Goal: Information Seeking & Learning: Learn about a topic

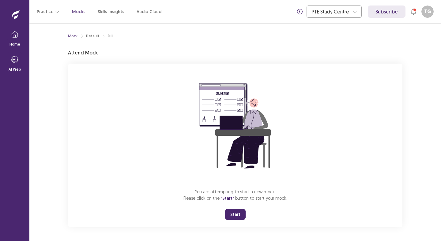
click at [239, 211] on button "Start" at bounding box center [235, 214] width 21 height 11
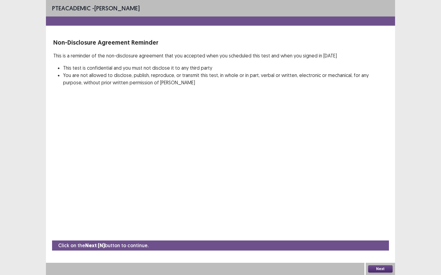
click at [377, 241] on button "Next" at bounding box center [380, 269] width 24 height 7
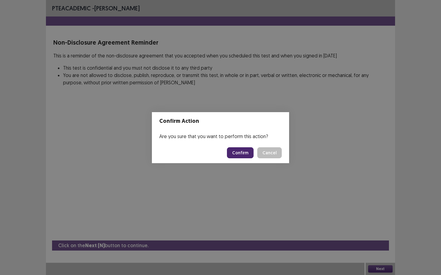
click at [245, 154] on button "Confirm" at bounding box center [240, 152] width 27 height 11
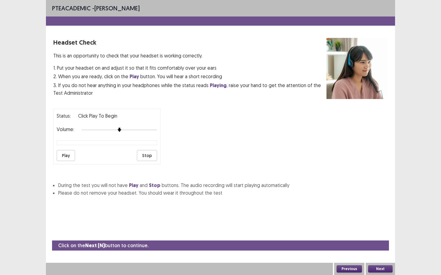
click at [72, 153] on button "Play" at bounding box center [66, 155] width 18 height 11
click at [372, 241] on button "Next" at bounding box center [380, 269] width 24 height 7
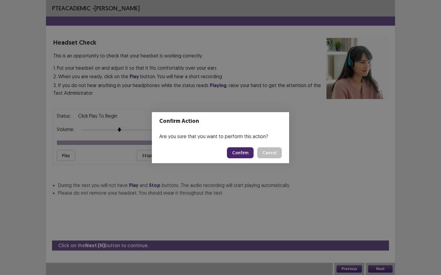
click at [236, 152] on button "Confirm" at bounding box center [240, 152] width 27 height 11
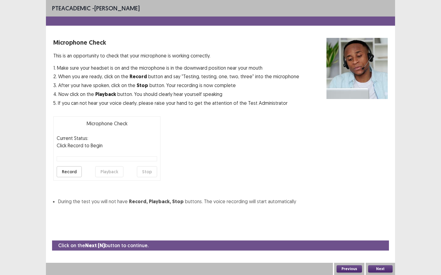
click at [68, 169] on button "Record" at bounding box center [69, 171] width 25 height 11
click at [107, 171] on button "Playback" at bounding box center [109, 171] width 28 height 11
click at [372, 241] on button "Next" at bounding box center [380, 269] width 24 height 7
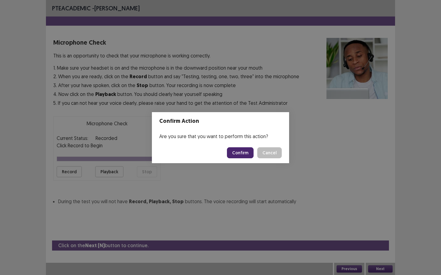
click at [243, 155] on button "Confirm" at bounding box center [240, 152] width 27 height 11
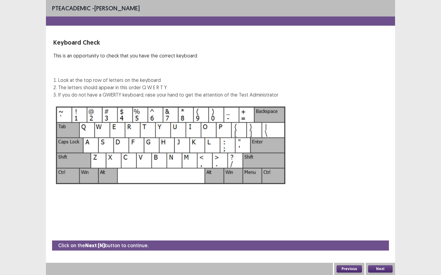
click at [379, 241] on button "Next" at bounding box center [380, 269] width 24 height 7
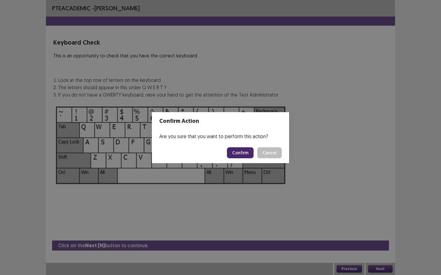
click at [244, 150] on button "Confirm" at bounding box center [240, 152] width 27 height 11
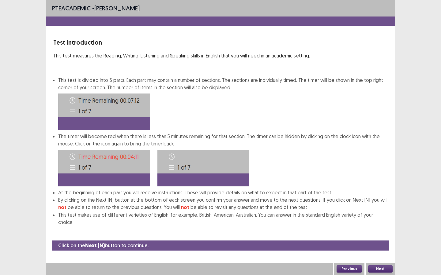
click at [371, 241] on button "Next" at bounding box center [380, 269] width 24 height 7
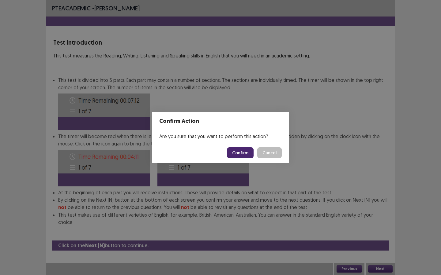
click at [242, 151] on button "Confirm" at bounding box center [240, 152] width 27 height 11
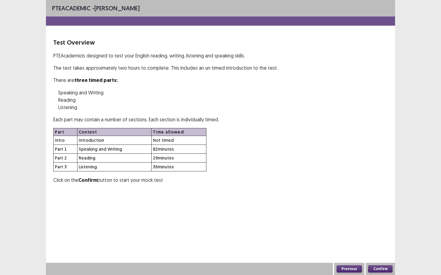
click at [383, 241] on button "Confirm" at bounding box center [380, 269] width 24 height 7
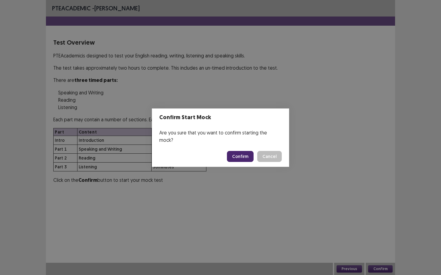
click at [245, 155] on button "Confirm" at bounding box center [240, 156] width 27 height 11
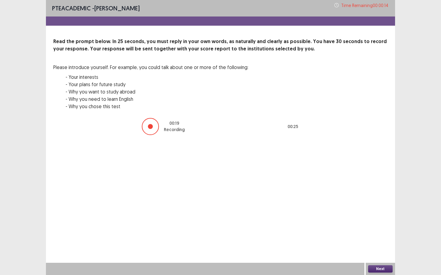
click at [380, 241] on button "Next" at bounding box center [380, 269] width 24 height 7
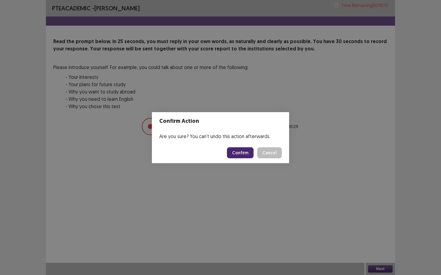
click at [246, 155] on button "Confirm" at bounding box center [240, 152] width 27 height 11
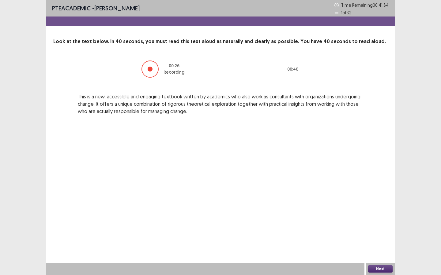
click at [379, 241] on button "Next" at bounding box center [380, 269] width 24 height 7
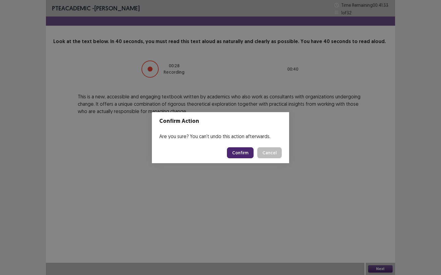
click at [242, 156] on button "Confirm" at bounding box center [240, 152] width 27 height 11
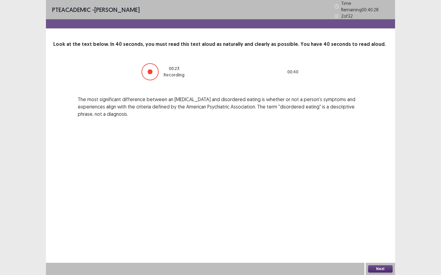
click at [377, 241] on button "Next" at bounding box center [380, 269] width 24 height 7
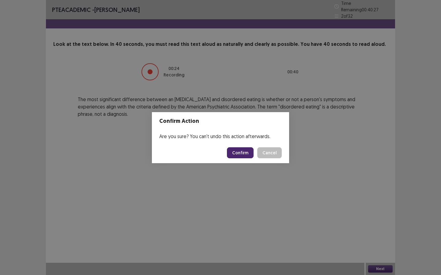
click at [232, 151] on button "Confirm" at bounding box center [240, 152] width 27 height 11
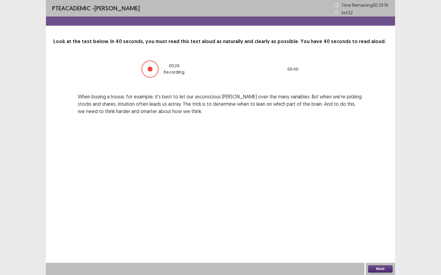
click at [384, 241] on button "Next" at bounding box center [380, 269] width 24 height 7
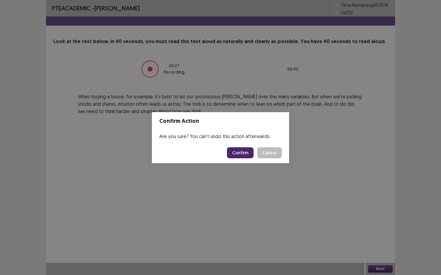
click at [240, 153] on button "Confirm" at bounding box center [240, 152] width 27 height 11
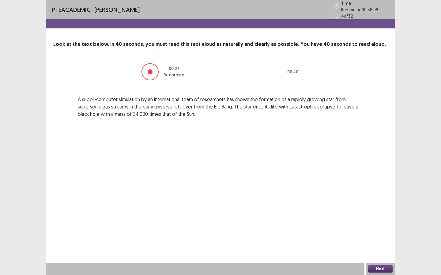
click at [372, 241] on button "Next" at bounding box center [380, 269] width 24 height 7
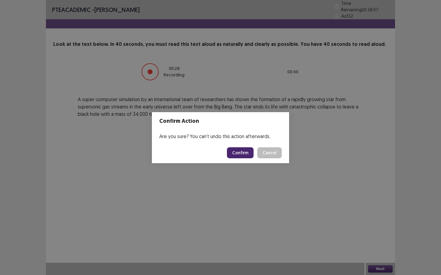
click at [235, 152] on button "Confirm" at bounding box center [240, 152] width 27 height 11
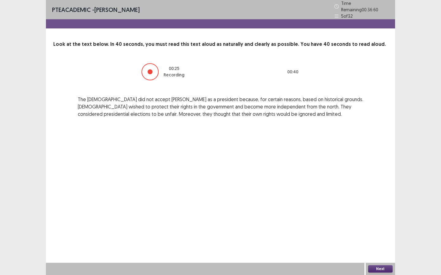
click at [378, 241] on button "Next" at bounding box center [380, 269] width 24 height 7
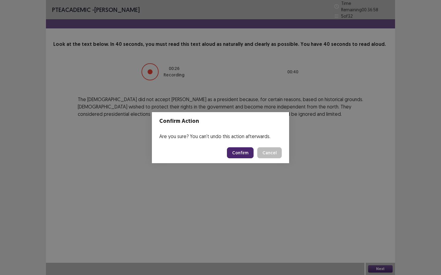
click at [235, 155] on button "Confirm" at bounding box center [240, 152] width 27 height 11
click at [198, 200] on div "Confirm Action Are you sure? You can't undo this action afterwards. Loading... …" at bounding box center [220, 137] width 441 height 275
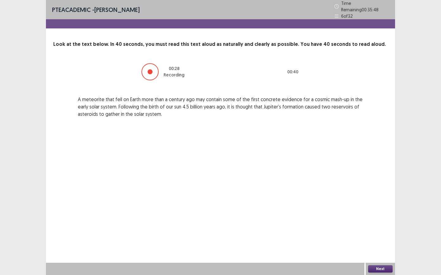
click at [373, 241] on button "Next" at bounding box center [380, 269] width 24 height 7
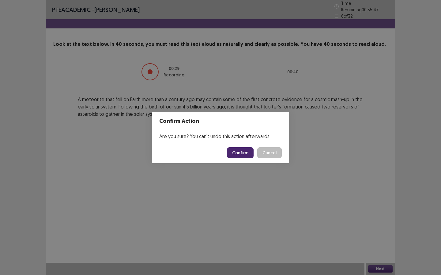
click at [236, 157] on button "Confirm" at bounding box center [240, 152] width 27 height 11
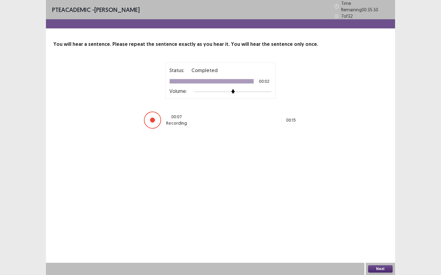
click at [375, 241] on button "Next" at bounding box center [380, 269] width 24 height 7
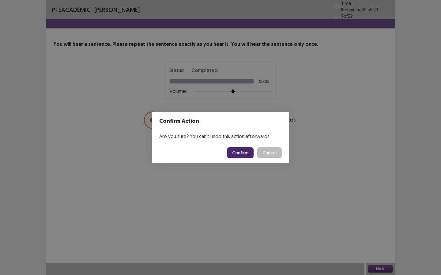
click at [241, 154] on button "Confirm" at bounding box center [240, 152] width 27 height 11
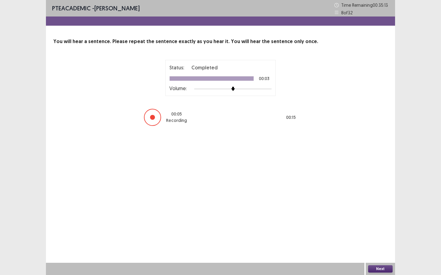
click at [376, 241] on button "Next" at bounding box center [380, 269] width 24 height 7
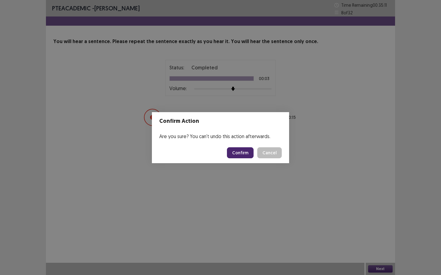
click at [242, 156] on button "Confirm" at bounding box center [240, 152] width 27 height 11
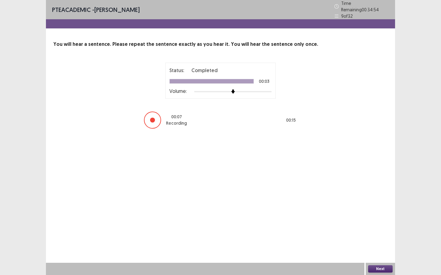
click at [378, 241] on button "Next" at bounding box center [380, 269] width 24 height 7
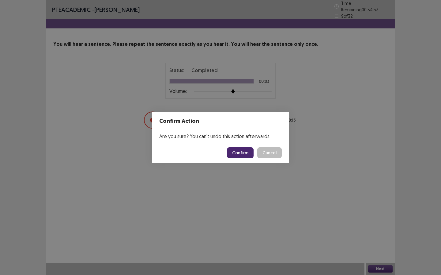
click at [241, 152] on button "Confirm" at bounding box center [240, 152] width 27 height 11
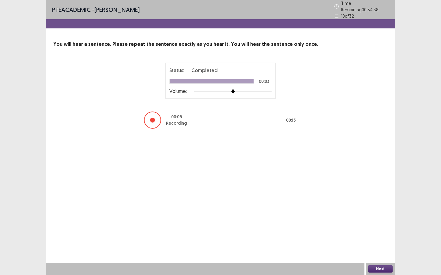
click at [377, 241] on button "Next" at bounding box center [380, 269] width 24 height 7
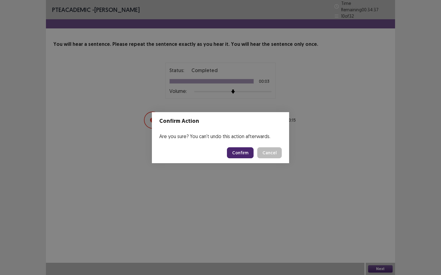
click at [242, 154] on button "Confirm" at bounding box center [240, 152] width 27 height 11
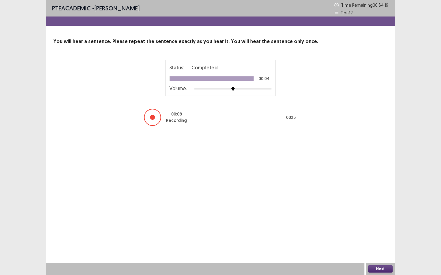
click at [381, 241] on button "Next" at bounding box center [380, 269] width 24 height 7
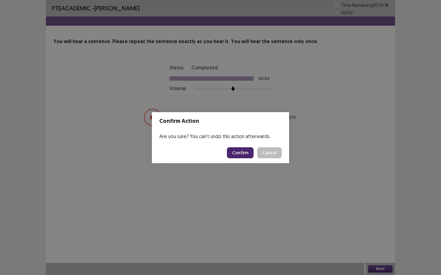
click at [245, 154] on button "Confirm" at bounding box center [240, 152] width 27 height 11
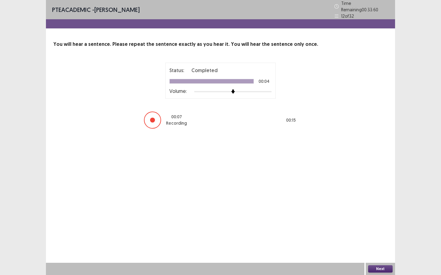
click at [375, 241] on button "Next" at bounding box center [380, 269] width 24 height 7
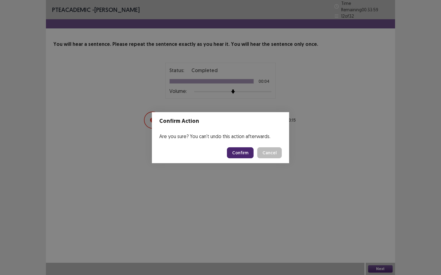
click at [246, 151] on button "Confirm" at bounding box center [240, 152] width 27 height 11
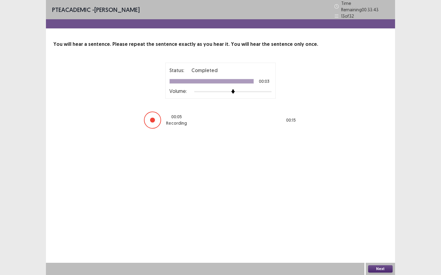
click at [376, 241] on button "Next" at bounding box center [380, 269] width 24 height 7
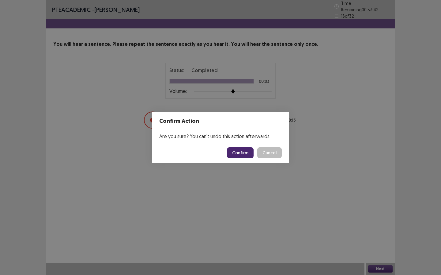
click at [240, 154] on button "Confirm" at bounding box center [240, 152] width 27 height 11
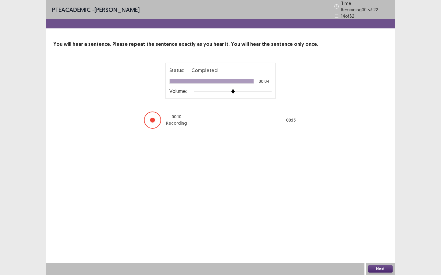
click at [369, 241] on button "Next" at bounding box center [380, 269] width 24 height 7
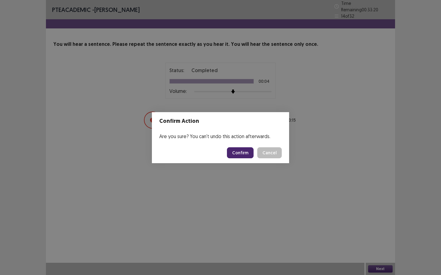
click at [244, 154] on button "Confirm" at bounding box center [240, 152] width 27 height 11
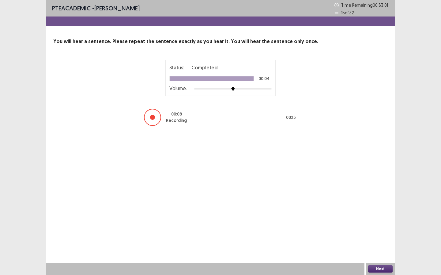
click at [376, 241] on button "Next" at bounding box center [380, 269] width 24 height 7
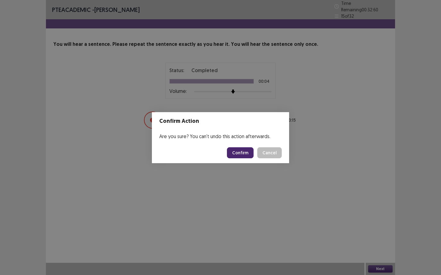
click at [249, 156] on button "Confirm" at bounding box center [240, 152] width 27 height 11
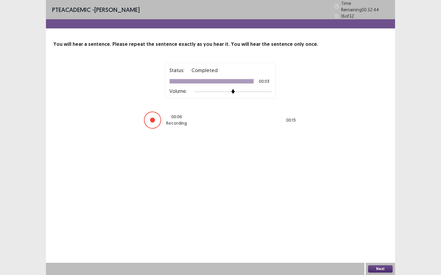
click at [377, 241] on button "Next" at bounding box center [380, 269] width 24 height 7
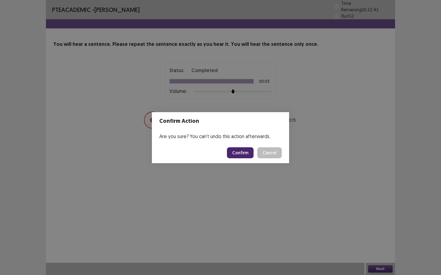
click at [230, 152] on button "Confirm" at bounding box center [240, 152] width 27 height 11
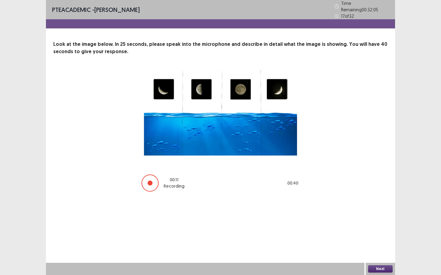
click at [237, 214] on div "PTE academic - Thiago Gonsalez Time Remaining 00 : 32 : 05 17 of 32 Look at the…" at bounding box center [220, 137] width 349 height 275
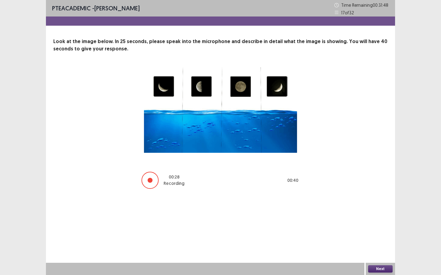
click at [372, 241] on button "Next" at bounding box center [380, 269] width 24 height 7
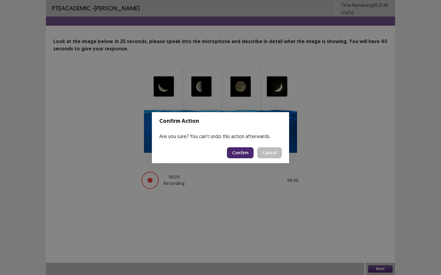
click at [239, 151] on button "Confirm" at bounding box center [240, 152] width 27 height 11
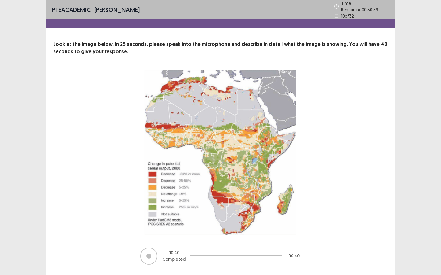
scroll to position [14, 0]
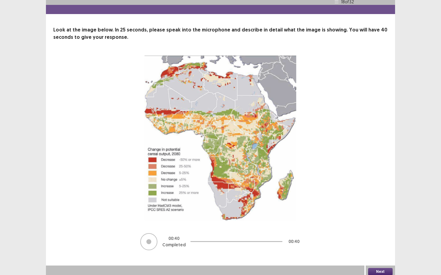
click at [376, 241] on button "Next" at bounding box center [380, 271] width 24 height 7
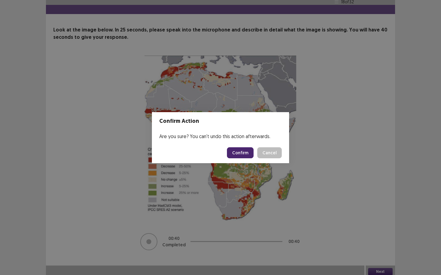
click at [241, 151] on button "Confirm" at bounding box center [240, 152] width 27 height 11
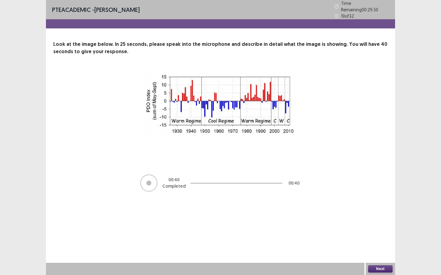
click at [379, 241] on button "Next" at bounding box center [380, 269] width 24 height 7
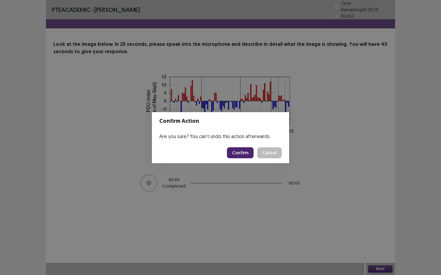
click at [251, 151] on button "Confirm" at bounding box center [240, 152] width 27 height 11
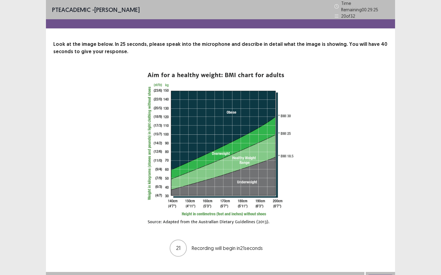
scroll to position [6, 0]
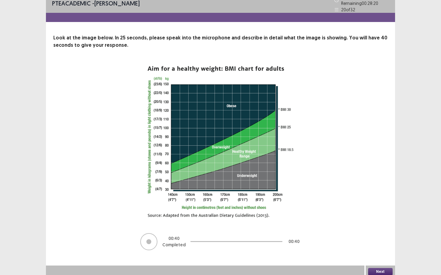
click at [386, 241] on button "Next" at bounding box center [380, 271] width 24 height 7
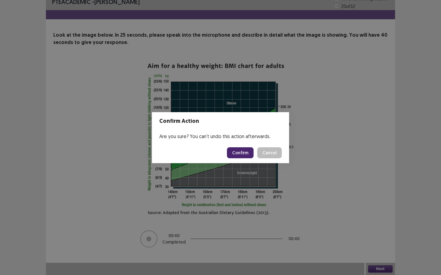
click at [241, 150] on button "Confirm" at bounding box center [240, 152] width 27 height 11
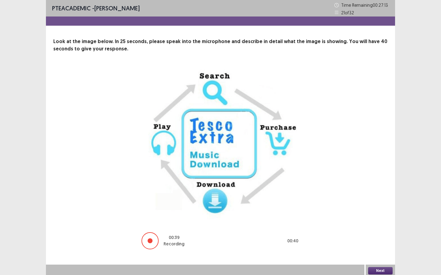
click at [375, 241] on button "Next" at bounding box center [380, 270] width 24 height 7
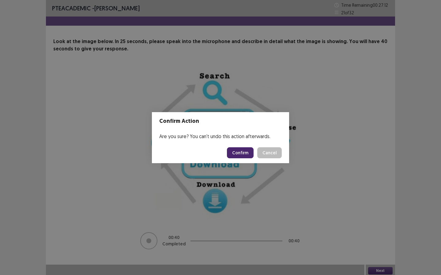
click at [234, 154] on button "Confirm" at bounding box center [240, 152] width 27 height 11
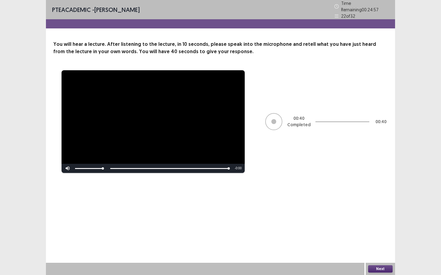
click at [379, 241] on button "Next" at bounding box center [380, 269] width 24 height 7
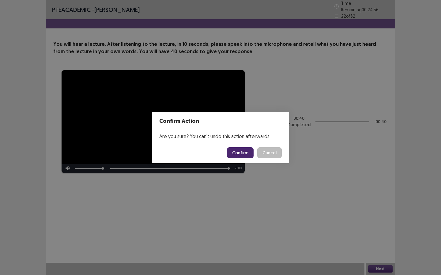
click at [240, 151] on button "Confirm" at bounding box center [240, 152] width 27 height 11
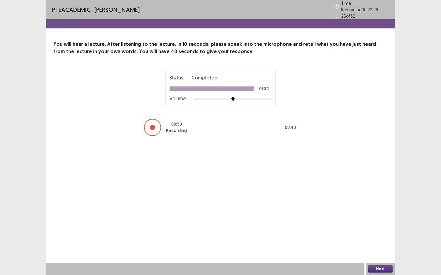
click at [380, 241] on button "Next" at bounding box center [380, 269] width 24 height 7
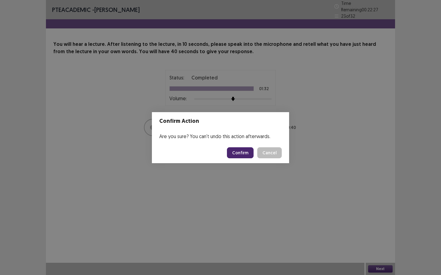
click at [243, 152] on button "Confirm" at bounding box center [240, 152] width 27 height 11
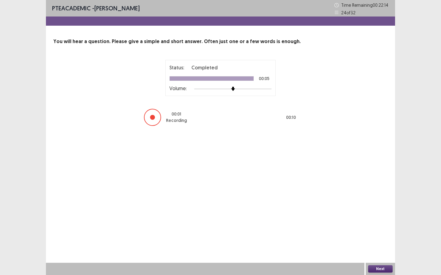
click at [372, 241] on button "Next" at bounding box center [380, 269] width 24 height 7
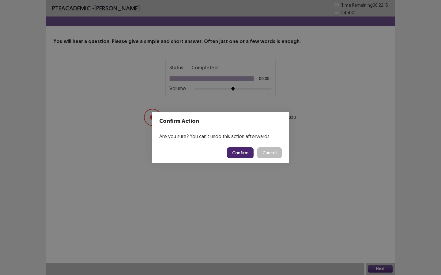
click at [237, 153] on button "Confirm" at bounding box center [240, 152] width 27 height 11
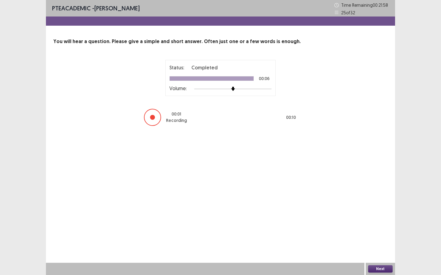
click at [375, 241] on button "Next" at bounding box center [380, 269] width 24 height 7
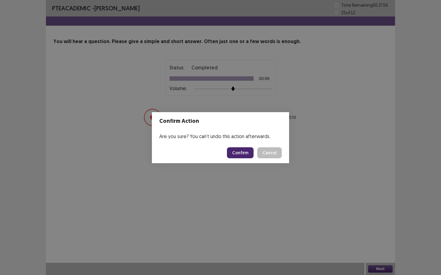
click at [244, 151] on button "Confirm" at bounding box center [240, 152] width 27 height 11
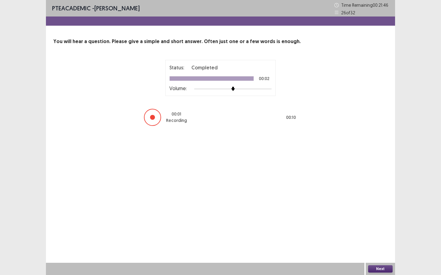
click at [371, 241] on button "Next" at bounding box center [380, 269] width 24 height 7
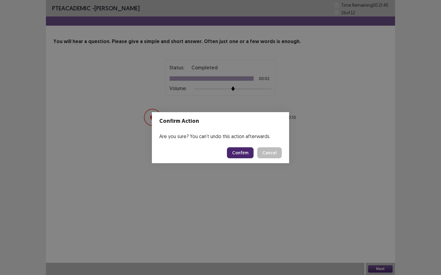
click at [242, 154] on button "Confirm" at bounding box center [240, 152] width 27 height 11
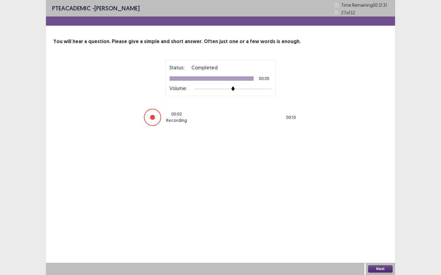
click at [376, 241] on button "Next" at bounding box center [380, 269] width 24 height 7
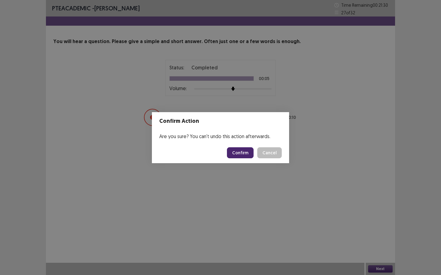
click at [248, 156] on button "Confirm" at bounding box center [240, 152] width 27 height 11
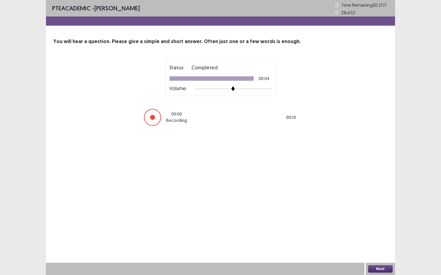
click at [376, 241] on button "Next" at bounding box center [380, 269] width 24 height 7
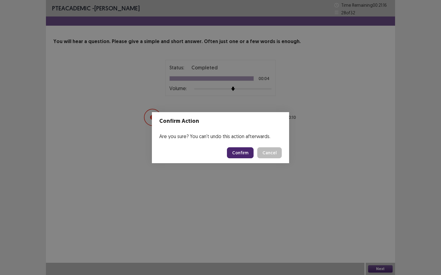
click at [239, 156] on button "Confirm" at bounding box center [240, 152] width 27 height 11
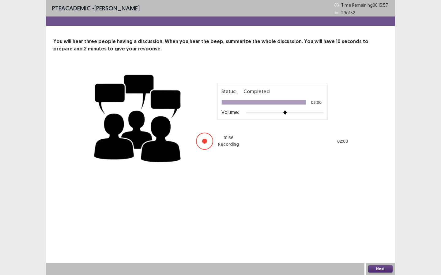
click at [377, 241] on button "Next" at bounding box center [380, 269] width 24 height 7
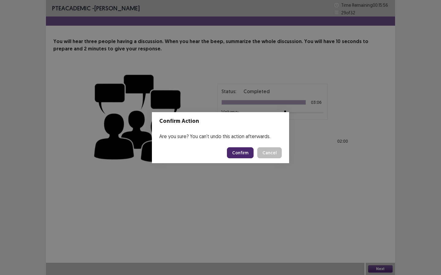
click at [241, 156] on button "Confirm" at bounding box center [240, 152] width 27 height 11
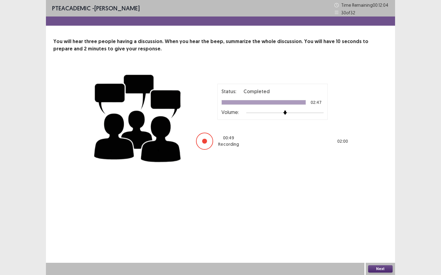
click at [230, 130] on div "Status: Completed 02:47 Volume: 00 : 49 Recording 02 : 00" at bounding box center [272, 117] width 153 height 67
click at [369, 241] on div "Next" at bounding box center [379, 269] width 29 height 12
click at [373, 241] on button "Next" at bounding box center [380, 269] width 24 height 7
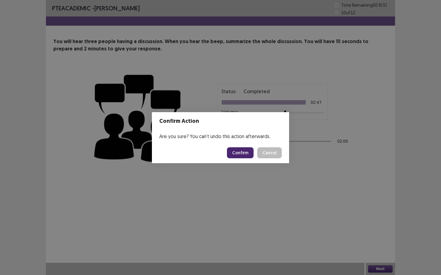
click at [233, 153] on button "Confirm" at bounding box center [240, 152] width 27 height 11
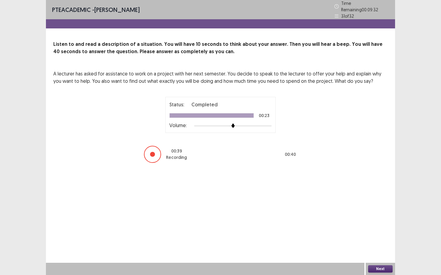
click at [378, 241] on button "Next" at bounding box center [380, 269] width 24 height 7
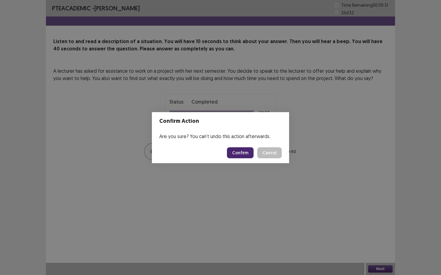
drag, startPoint x: 260, startPoint y: 167, endPoint x: 235, endPoint y: 153, distance: 28.8
click at [235, 153] on div "Confirm Action Are you sure? You can't undo this action afterwards. Confirm Can…" at bounding box center [220, 137] width 441 height 275
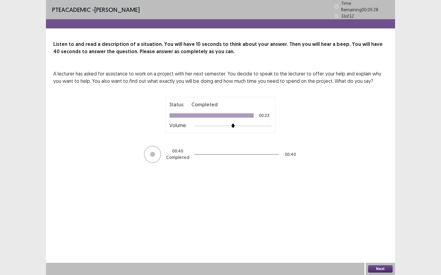
click at [379, 241] on button "Next" at bounding box center [380, 269] width 24 height 7
click at [379, 241] on div "Confirm Action Are you sure? You can't undo this action afterwards. Confirm Can…" at bounding box center [220, 137] width 441 height 275
click at [379, 241] on button "Next" at bounding box center [380, 269] width 24 height 7
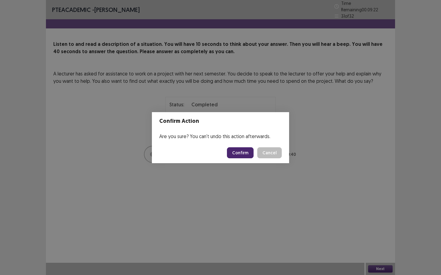
click at [243, 151] on button "Confirm" at bounding box center [240, 152] width 27 height 11
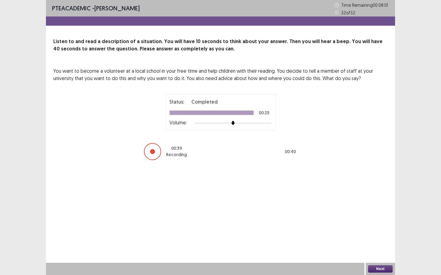
click at [376, 241] on button "Next" at bounding box center [380, 269] width 24 height 7
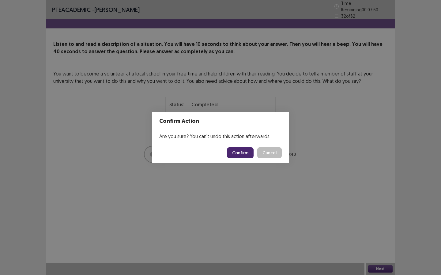
click at [237, 152] on button "Confirm" at bounding box center [240, 152] width 27 height 11
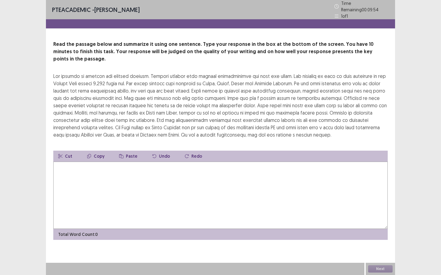
click at [195, 180] on textarea at bounding box center [220, 195] width 334 height 67
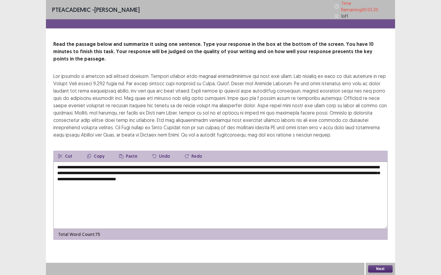
click at [159, 162] on textarea "**********" at bounding box center [220, 195] width 334 height 67
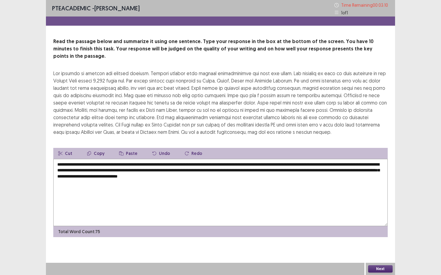
click at [186, 160] on textarea "**********" at bounding box center [220, 192] width 334 height 67
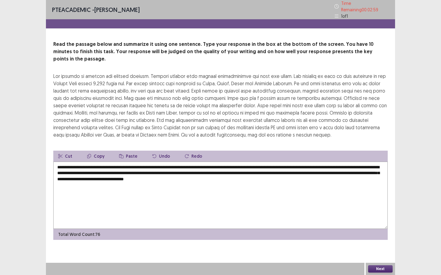
click at [281, 162] on textarea "**********" at bounding box center [220, 195] width 334 height 67
click at [184, 165] on textarea "**********" at bounding box center [220, 195] width 334 height 67
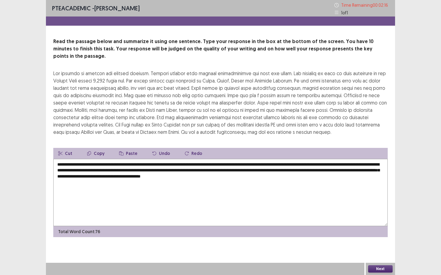
click at [298, 165] on textarea "**********" at bounding box center [220, 192] width 334 height 67
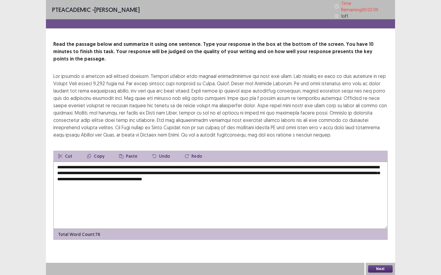
click at [338, 166] on textarea "**********" at bounding box center [220, 195] width 334 height 67
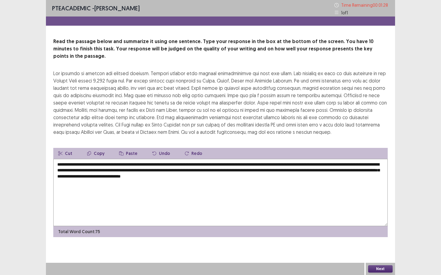
click at [77, 159] on textarea "**********" at bounding box center [220, 192] width 334 height 67
click at [310, 159] on textarea "**********" at bounding box center [220, 192] width 334 height 67
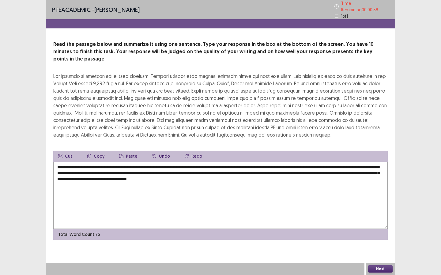
click at [107, 170] on textarea "**********" at bounding box center [220, 195] width 334 height 67
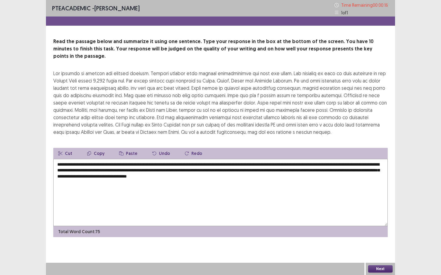
click at [238, 172] on textarea "**********" at bounding box center [220, 192] width 334 height 67
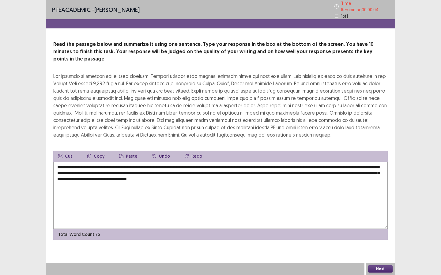
type textarea "**********"
click at [375, 241] on button "Next" at bounding box center [380, 269] width 24 height 7
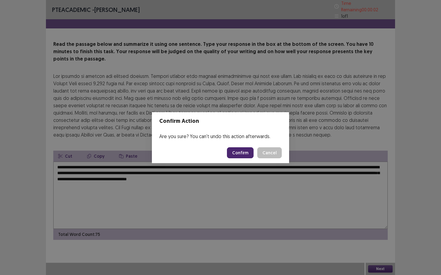
click at [240, 152] on button "Confirm" at bounding box center [240, 152] width 27 height 11
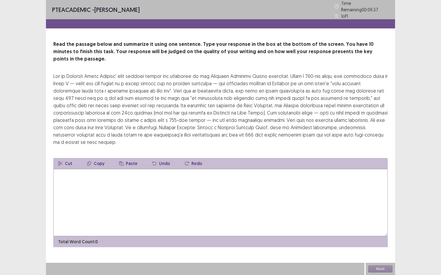
click at [248, 185] on textarea at bounding box center [220, 202] width 334 height 67
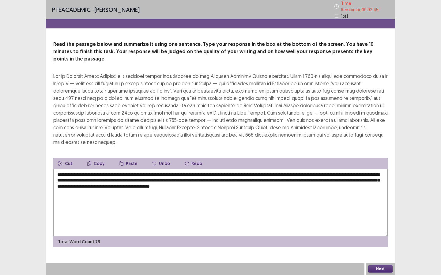
click at [294, 176] on textarea "**********" at bounding box center [220, 202] width 334 height 67
click at [133, 169] on textarea "**********" at bounding box center [220, 202] width 334 height 67
click at [172, 169] on textarea "**********" at bounding box center [220, 202] width 334 height 67
click at [242, 177] on textarea "**********" at bounding box center [220, 202] width 334 height 67
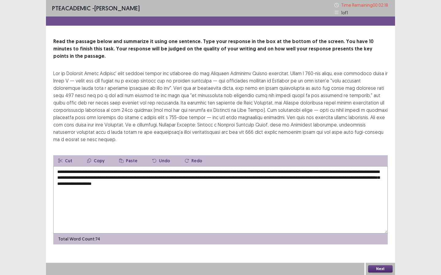
click at [232, 168] on textarea "**********" at bounding box center [220, 199] width 334 height 67
click at [229, 166] on textarea "**********" at bounding box center [220, 199] width 334 height 67
click at [271, 177] on textarea "**********" at bounding box center [220, 199] width 334 height 67
click at [204, 177] on textarea "**********" at bounding box center [220, 199] width 334 height 67
click at [268, 178] on textarea "**********" at bounding box center [220, 199] width 334 height 67
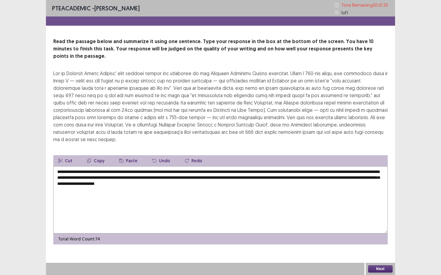
click at [257, 172] on textarea "**********" at bounding box center [220, 199] width 334 height 67
click at [71, 170] on textarea "**********" at bounding box center [220, 199] width 334 height 67
click at [271, 204] on textarea "**********" at bounding box center [220, 199] width 334 height 67
type textarea "**********"
click at [375, 241] on button "Next" at bounding box center [380, 269] width 24 height 7
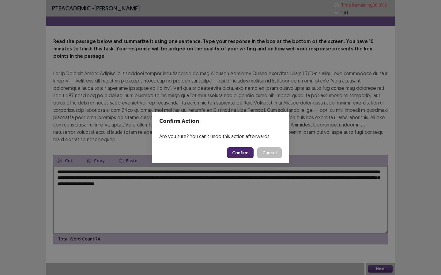
click at [236, 155] on button "Confirm" at bounding box center [240, 152] width 27 height 11
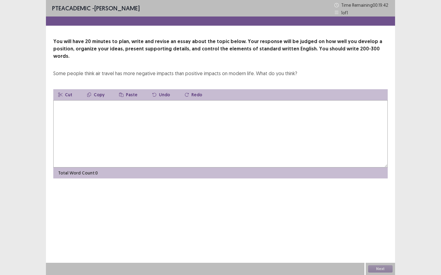
click at [193, 139] on textarea at bounding box center [220, 133] width 334 height 67
click at [150, 101] on textarea "**********" at bounding box center [220, 133] width 334 height 67
click at [231, 100] on textarea "**********" at bounding box center [220, 133] width 334 height 67
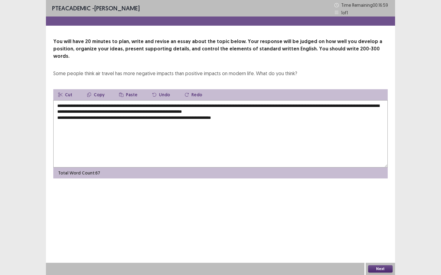
click at [156, 111] on textarea "**********" at bounding box center [220, 133] width 334 height 67
click at [261, 110] on textarea "**********" at bounding box center [220, 133] width 334 height 67
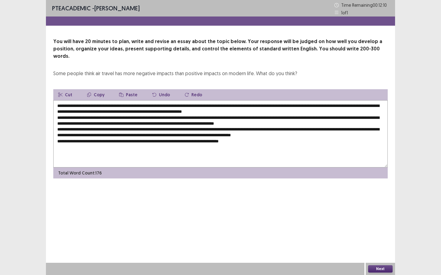
click at [96, 100] on textarea at bounding box center [220, 133] width 334 height 67
click at [212, 107] on textarea at bounding box center [220, 133] width 334 height 67
click at [299, 103] on textarea at bounding box center [220, 133] width 334 height 67
click at [320, 107] on textarea at bounding box center [220, 133] width 334 height 67
click at [349, 107] on textarea at bounding box center [220, 133] width 334 height 67
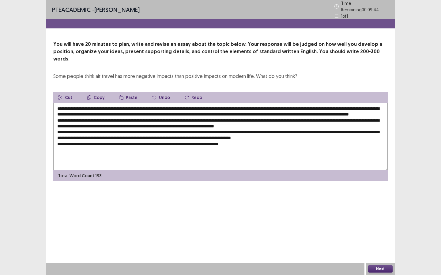
click at [153, 117] on textarea at bounding box center [220, 136] width 334 height 67
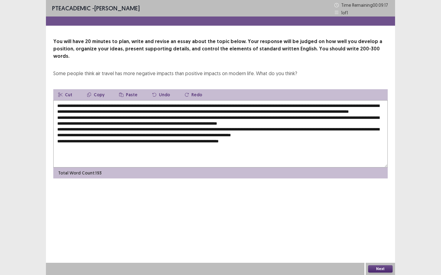
click at [306, 117] on textarea at bounding box center [220, 133] width 334 height 67
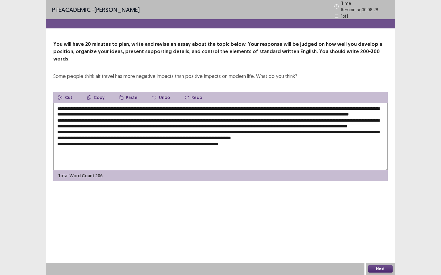
click at [208, 124] on textarea at bounding box center [220, 136] width 334 height 67
click at [230, 123] on textarea at bounding box center [220, 136] width 334 height 67
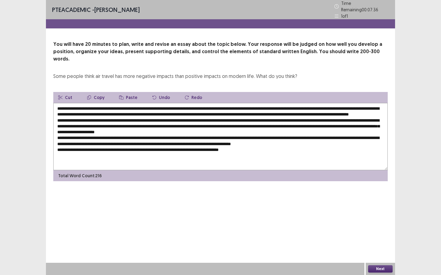
click at [95, 129] on textarea at bounding box center [220, 136] width 334 height 67
click at [342, 129] on textarea at bounding box center [220, 136] width 334 height 67
click at [149, 142] on textarea at bounding box center [220, 136] width 334 height 67
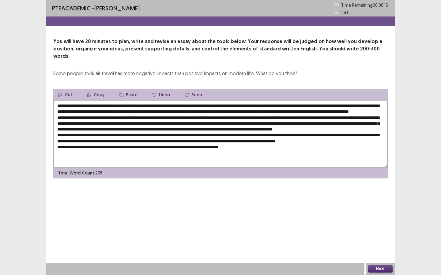
click at [105, 148] on textarea at bounding box center [220, 133] width 334 height 67
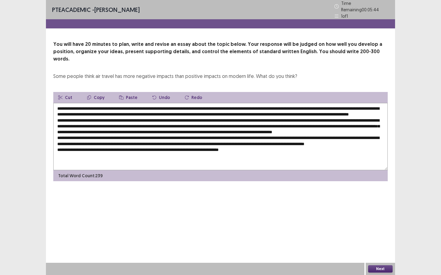
scroll to position [3, 0]
click at [340, 145] on textarea at bounding box center [220, 136] width 334 height 67
click at [380, 145] on textarea at bounding box center [220, 136] width 334 height 67
click at [89, 151] on textarea at bounding box center [220, 136] width 334 height 67
click at [150, 149] on textarea at bounding box center [220, 136] width 334 height 67
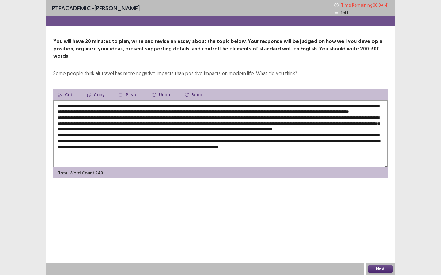
click at [202, 157] on textarea at bounding box center [220, 133] width 334 height 67
click at [314, 154] on textarea at bounding box center [220, 133] width 334 height 67
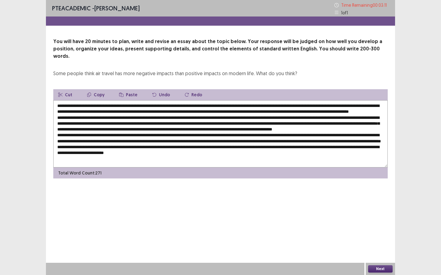
scroll to position [9, 0]
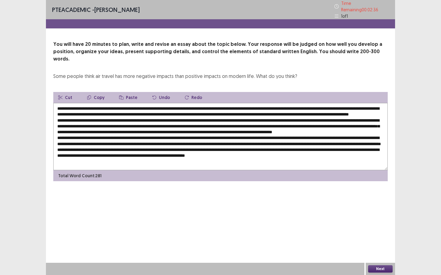
click at [277, 154] on textarea at bounding box center [220, 136] width 334 height 67
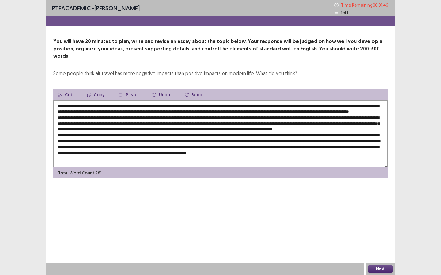
click at [86, 156] on textarea at bounding box center [220, 133] width 334 height 67
click at [150, 144] on textarea at bounding box center [220, 133] width 334 height 67
click at [234, 100] on textarea at bounding box center [220, 133] width 334 height 67
click at [119, 106] on textarea at bounding box center [220, 133] width 334 height 67
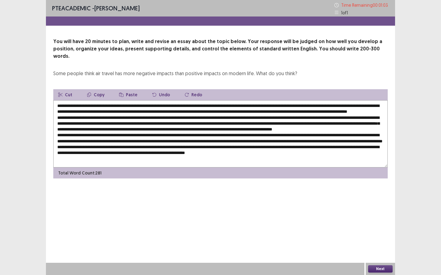
scroll to position [9, 0]
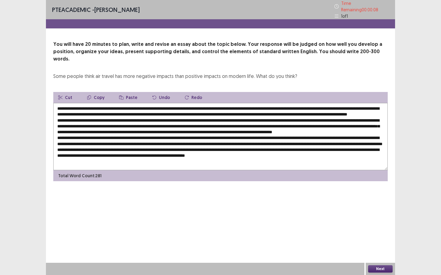
type textarea "**********"
click at [374, 241] on button "Next" at bounding box center [380, 269] width 24 height 7
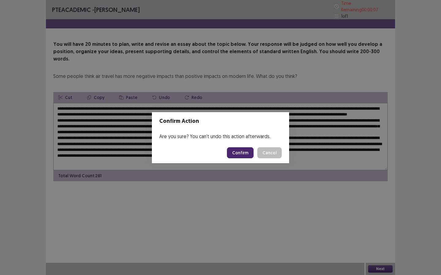
click at [239, 151] on button "Confirm" at bounding box center [240, 152] width 27 height 11
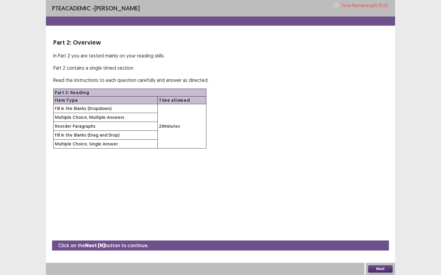
drag, startPoint x: 257, startPoint y: 196, endPoint x: 256, endPoint y: 204, distance: 8.6
click at [256, 204] on div "PTE academic - Thiago Gonsalez Time Remaining 00 : 01 : 22 Part 2: Overview In …" at bounding box center [220, 137] width 349 height 275
click at [374, 241] on button "Next" at bounding box center [380, 269] width 24 height 7
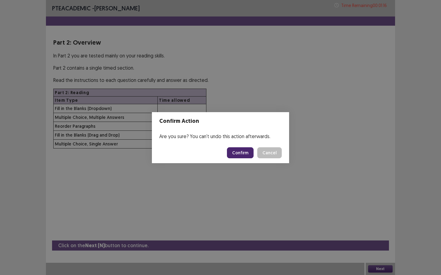
click at [240, 151] on button "Confirm" at bounding box center [240, 152] width 27 height 11
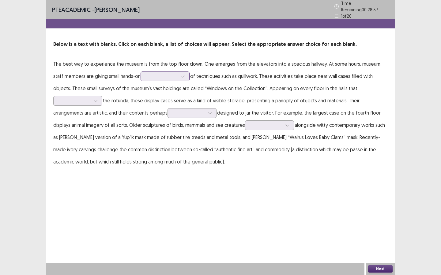
click at [146, 73] on div at bounding box center [162, 76] width 32 height 6
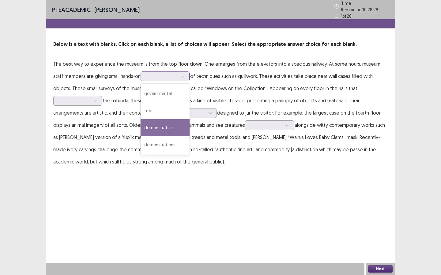
click at [164, 125] on div "demonstrative" at bounding box center [164, 127] width 49 height 17
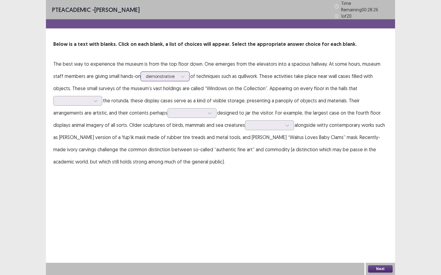
click at [163, 74] on div at bounding box center [162, 76] width 32 height 6
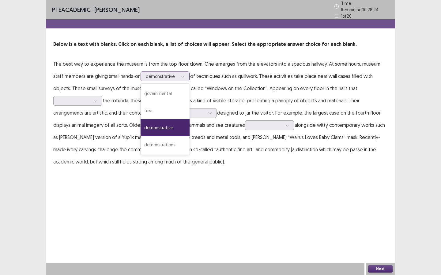
click at [157, 121] on div "demonstrative" at bounding box center [164, 127] width 49 height 17
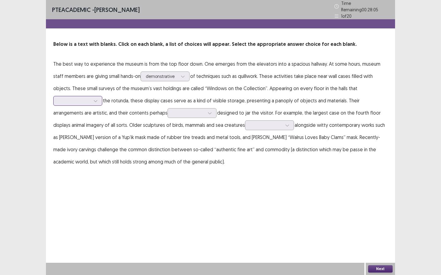
click at [90, 98] on div at bounding box center [74, 101] width 32 height 6
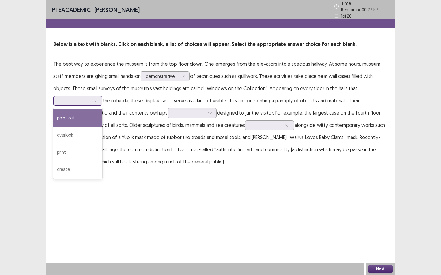
click at [102, 110] on div "point out" at bounding box center [77, 118] width 49 height 17
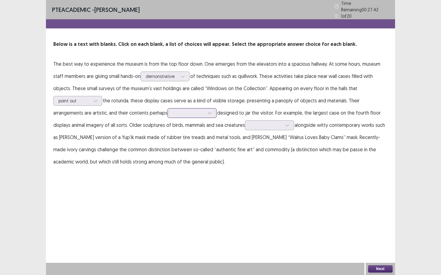
click at [173, 110] on div at bounding box center [189, 113] width 32 height 6
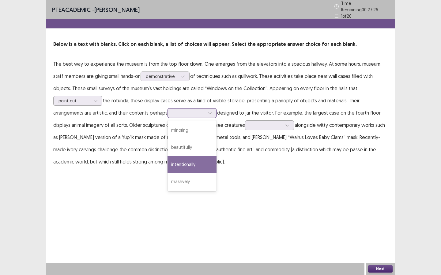
click at [167, 162] on div "intentionally" at bounding box center [191, 164] width 49 height 17
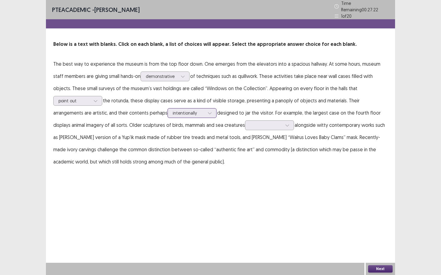
click at [173, 112] on div at bounding box center [189, 113] width 32 height 6
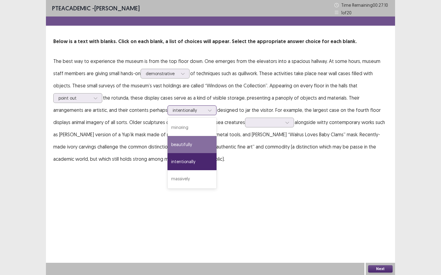
click at [167, 143] on div "beautifully" at bounding box center [191, 144] width 49 height 17
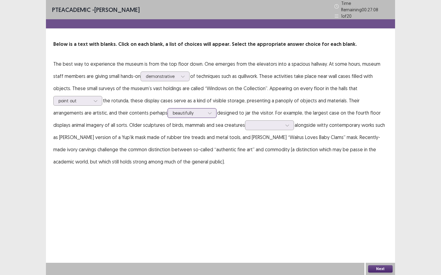
click at [173, 110] on div at bounding box center [189, 113] width 32 height 6
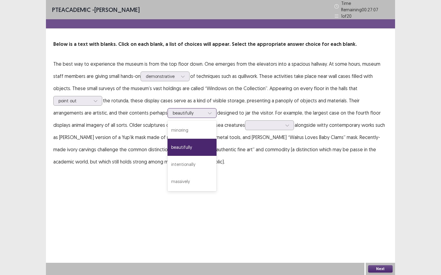
click at [167, 145] on div "beautifully" at bounding box center [191, 147] width 49 height 17
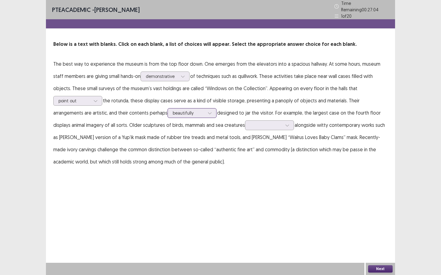
click at [173, 113] on div at bounding box center [189, 113] width 32 height 6
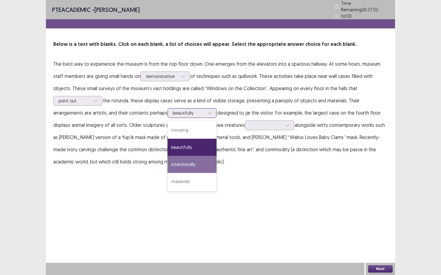
click at [167, 161] on div "intentionally" at bounding box center [191, 164] width 49 height 17
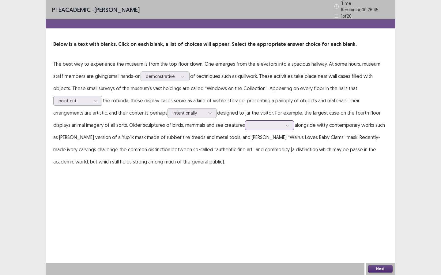
click at [250, 123] on input "text" at bounding box center [250, 125] width 1 height 5
click at [245, 141] on div "appear" at bounding box center [269, 142] width 49 height 17
click at [381, 241] on button "Next" at bounding box center [380, 269] width 24 height 7
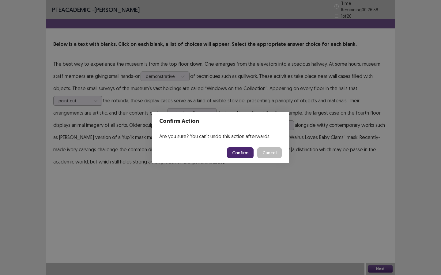
click at [238, 150] on button "Confirm" at bounding box center [240, 152] width 27 height 11
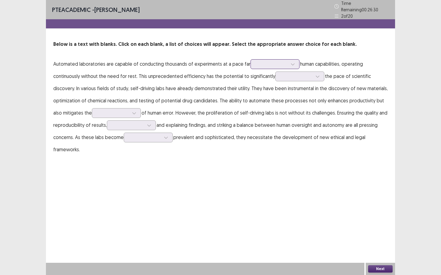
click at [256, 62] on div at bounding box center [272, 64] width 32 height 6
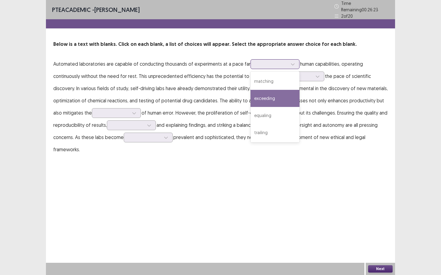
click at [274, 100] on div "exceeding" at bounding box center [274, 98] width 49 height 17
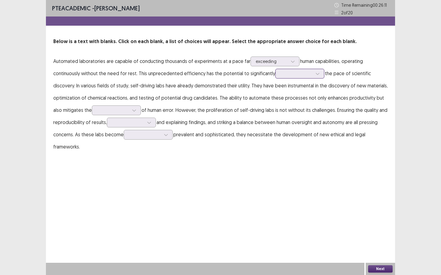
click at [282, 75] on div at bounding box center [296, 74] width 32 height 6
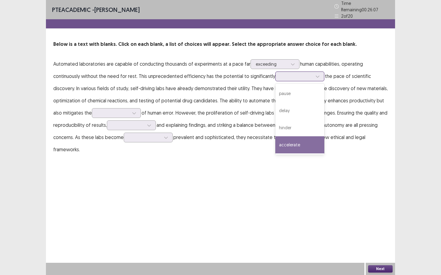
click at [294, 144] on div "accelerate" at bounding box center [299, 144] width 49 height 17
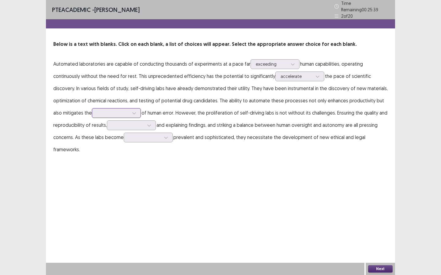
click at [104, 111] on div at bounding box center [113, 113] width 32 height 6
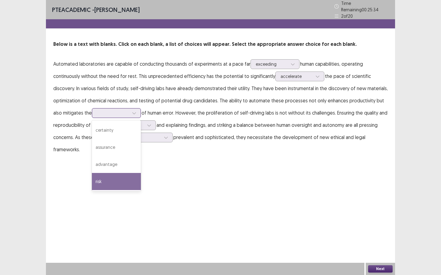
click at [113, 179] on div "risk" at bounding box center [116, 181] width 49 height 17
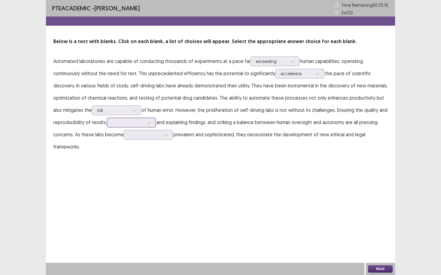
click at [129, 125] on div at bounding box center [128, 123] width 32 height 6
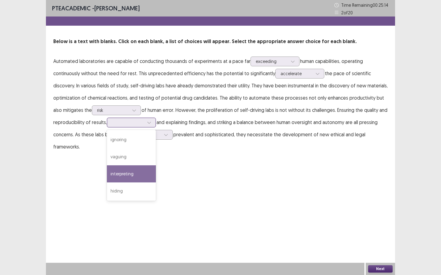
click at [136, 176] on div "interpreting" at bounding box center [131, 174] width 49 height 17
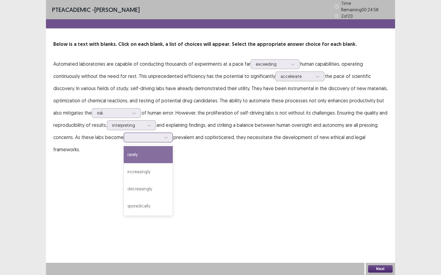
click at [139, 136] on div at bounding box center [145, 138] width 32 height 6
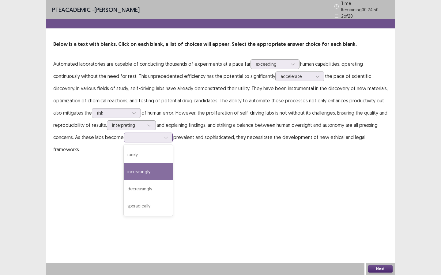
click at [150, 173] on div "increasingly" at bounding box center [148, 171] width 49 height 17
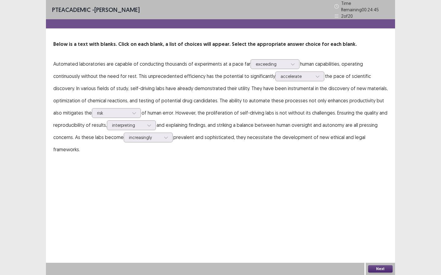
click at [370, 241] on button "Next" at bounding box center [380, 269] width 24 height 7
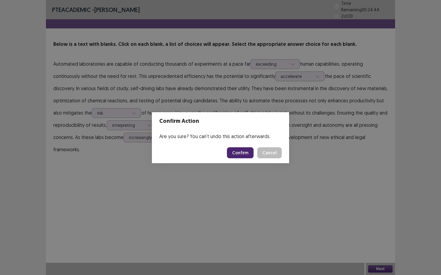
click at [239, 155] on button "Confirm" at bounding box center [240, 152] width 27 height 11
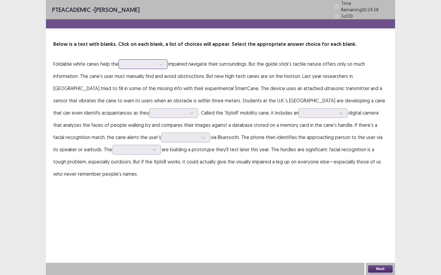
click at [131, 62] on div at bounding box center [140, 64] width 32 height 6
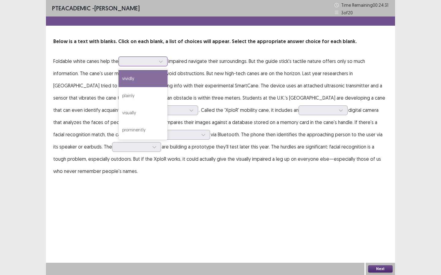
click at [145, 77] on div "vividly" at bounding box center [142, 78] width 49 height 17
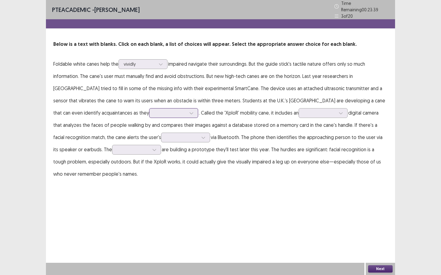
click at [154, 110] on div at bounding box center [170, 113] width 32 height 6
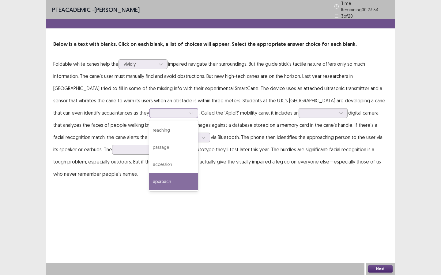
click at [149, 180] on div "approach" at bounding box center [173, 181] width 49 height 17
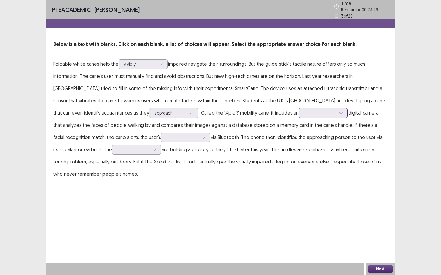
click at [304, 111] on div at bounding box center [320, 113] width 32 height 6
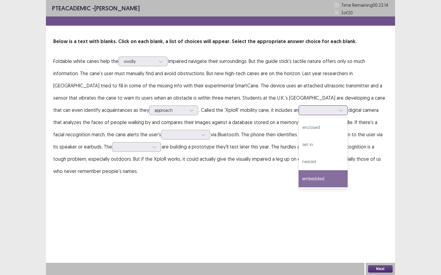
click at [298, 184] on div "embedded" at bounding box center [322, 178] width 49 height 17
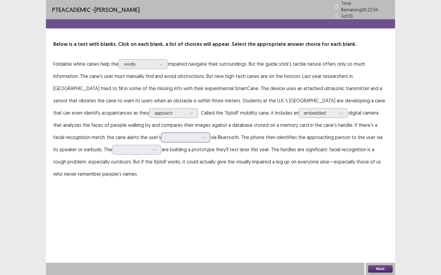
click at [166, 136] on div at bounding box center [182, 138] width 32 height 6
click at [161, 170] on div "smartphone" at bounding box center [185, 171] width 49 height 17
click at [150, 148] on div at bounding box center [154, 149] width 9 height 9
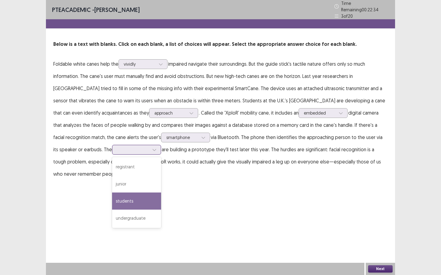
click at [112, 198] on div "students" at bounding box center [136, 201] width 49 height 17
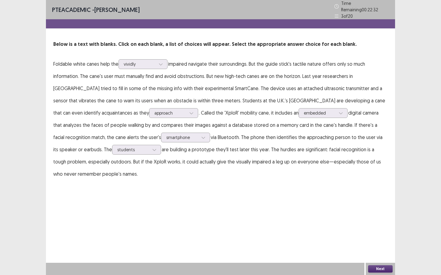
click at [135, 181] on div "PTE academic - Thiago Gonsalez Time Remaining 00 : 22 : 32 3 of 20 Below is a t…" at bounding box center [220, 96] width 349 height 192
click at [376, 241] on button "Next" at bounding box center [380, 269] width 24 height 7
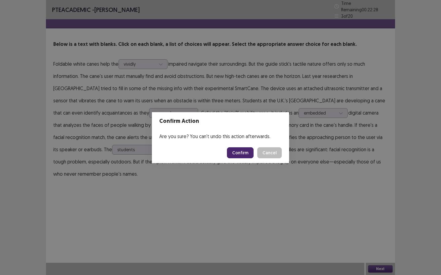
click at [238, 153] on button "Confirm" at bounding box center [240, 152] width 27 height 11
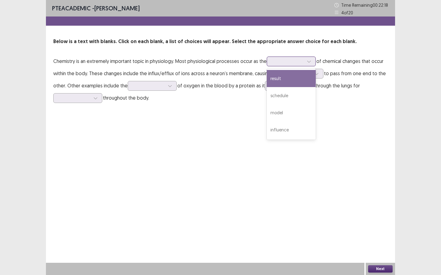
click at [276, 63] on div at bounding box center [288, 61] width 32 height 6
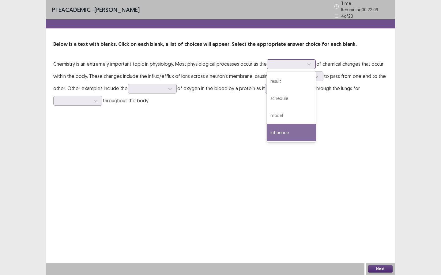
click at [287, 131] on div "influence" at bounding box center [291, 132] width 49 height 17
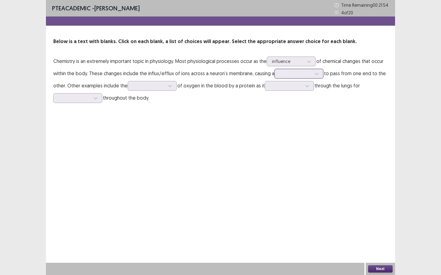
click at [281, 74] on input "text" at bounding box center [279, 73] width 1 height 5
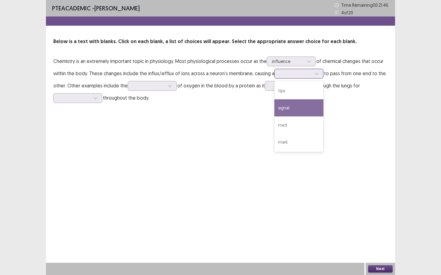
click at [292, 107] on div "signal" at bounding box center [298, 107] width 49 height 17
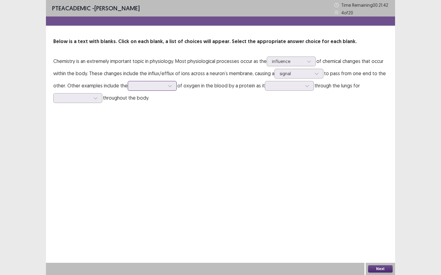
click at [141, 89] on div at bounding box center [149, 86] width 32 height 6
click at [152, 106] on div "storage" at bounding box center [152, 103] width 49 height 17
click at [283, 85] on div at bounding box center [286, 86] width 32 height 6
click at [282, 155] on div "passes" at bounding box center [289, 154] width 49 height 17
click at [89, 97] on div at bounding box center [74, 98] width 32 height 6
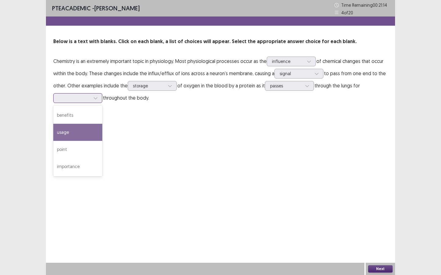
click at [81, 130] on div "usage" at bounding box center [77, 132] width 49 height 17
click at [380, 241] on button "Next" at bounding box center [380, 269] width 24 height 7
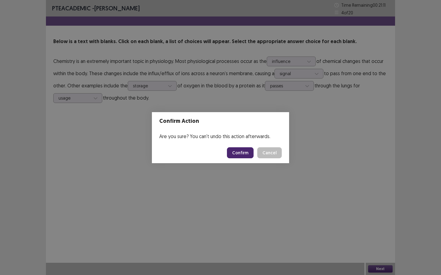
click at [246, 151] on button "Confirm" at bounding box center [240, 152] width 27 height 11
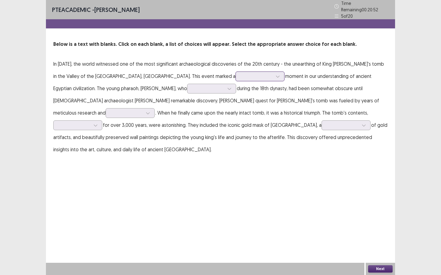
click at [241, 73] on div at bounding box center [257, 76] width 32 height 6
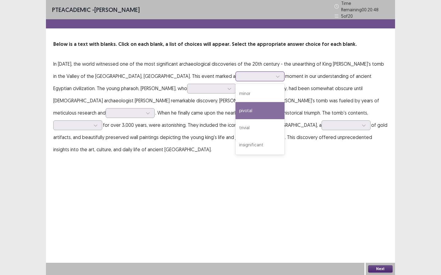
click at [235, 110] on div "pivotal" at bounding box center [259, 110] width 49 height 17
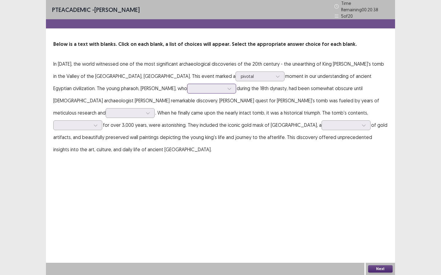
click at [192, 86] on div at bounding box center [208, 89] width 32 height 6
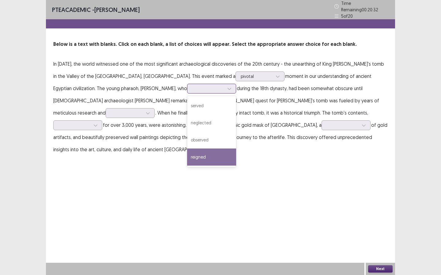
click at [187, 154] on div "reigned" at bounding box center [211, 157] width 49 height 17
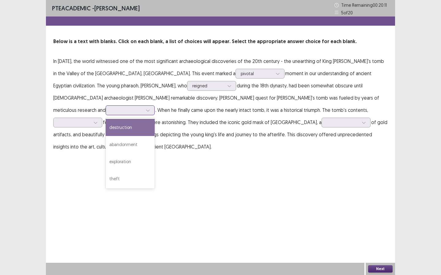
click at [155, 106] on div at bounding box center [130, 111] width 49 height 10
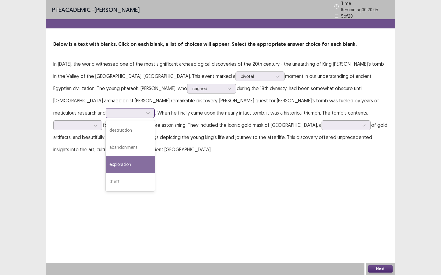
click at [155, 156] on div "exploration" at bounding box center [130, 164] width 49 height 17
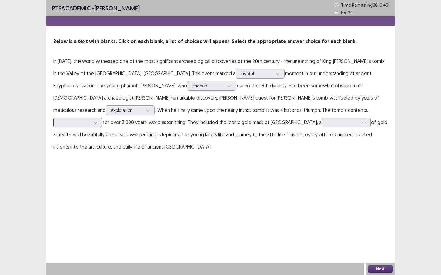
click at [90, 120] on div at bounding box center [74, 123] width 32 height 6
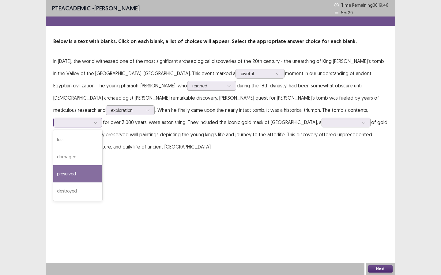
click at [102, 166] on div "preserved" at bounding box center [77, 174] width 49 height 17
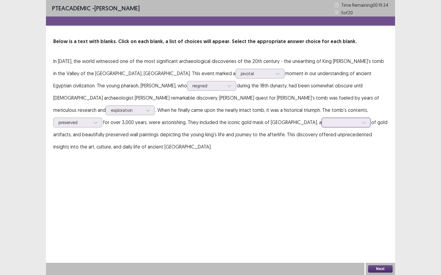
click at [327, 122] on div at bounding box center [343, 123] width 32 height 6
click at [321, 196] on div "plethora" at bounding box center [345, 191] width 49 height 17
click at [380, 241] on button "Next" at bounding box center [380, 269] width 24 height 7
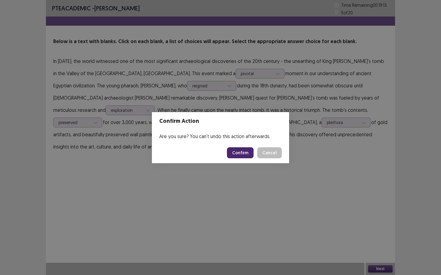
click at [240, 153] on button "Confirm" at bounding box center [240, 152] width 27 height 11
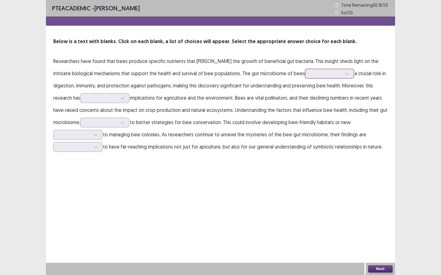
click at [310, 77] on div at bounding box center [326, 74] width 32 height 6
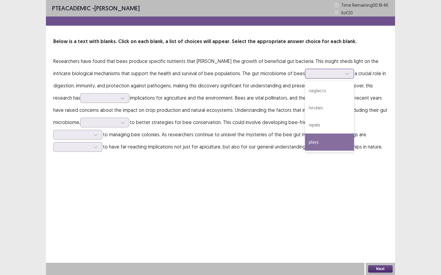
click at [309, 144] on div "plays" at bounding box center [329, 142] width 49 height 17
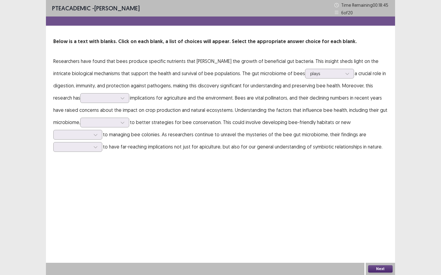
click at [183, 107] on p "Researchers have found that bees produce specific nutrients that foster the gro…" at bounding box center [220, 104] width 334 height 98
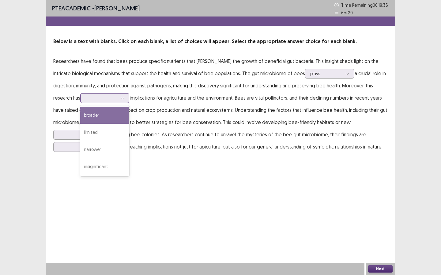
click at [93, 95] on div at bounding box center [101, 98] width 32 height 6
click at [98, 118] on div "broader" at bounding box center [104, 115] width 49 height 17
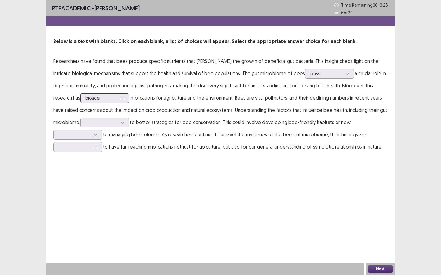
click at [113, 100] on div at bounding box center [101, 98] width 32 height 6
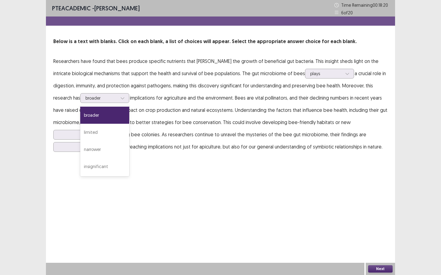
click at [148, 95] on p "Researchers have found that bees produce specific nutrients that foster the gro…" at bounding box center [220, 104] width 334 height 98
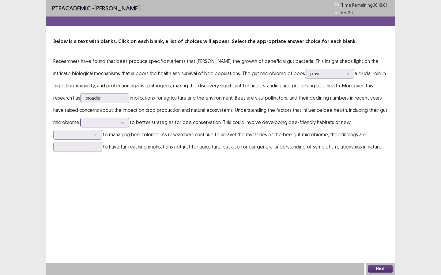
click at [121, 125] on div at bounding box center [122, 122] width 9 height 9
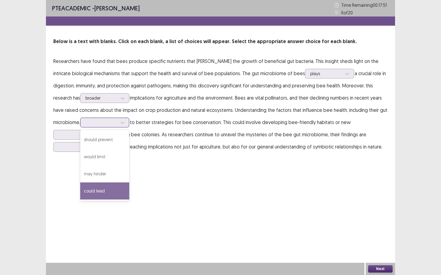
click at [105, 189] on div "could lead" at bounding box center [104, 191] width 49 height 17
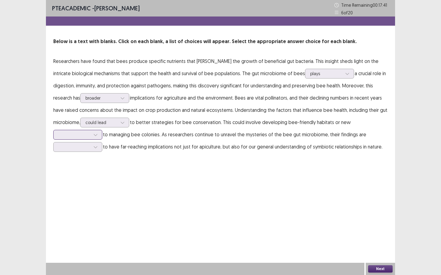
click at [88, 135] on div at bounding box center [74, 135] width 32 height 6
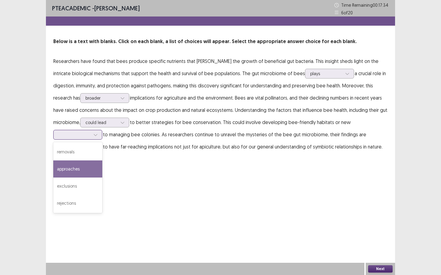
click at [80, 174] on div "approaches" at bounding box center [77, 169] width 49 height 17
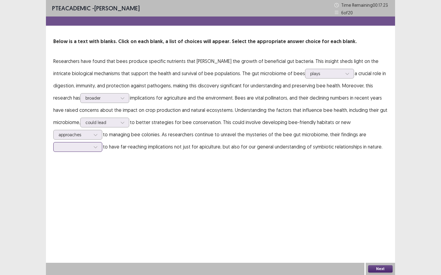
click at [82, 145] on div at bounding box center [74, 147] width 32 height 6
click at [85, 183] on div "likely" at bounding box center [77, 181] width 49 height 17
click at [381, 241] on button "Next" at bounding box center [380, 269] width 24 height 7
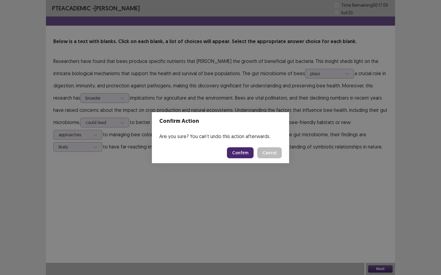
click at [238, 151] on button "Confirm" at bounding box center [240, 152] width 27 height 11
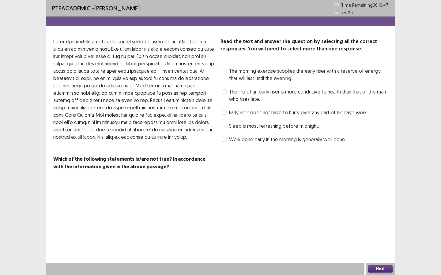
click at [224, 69] on span at bounding box center [224, 71] width 5 height 5
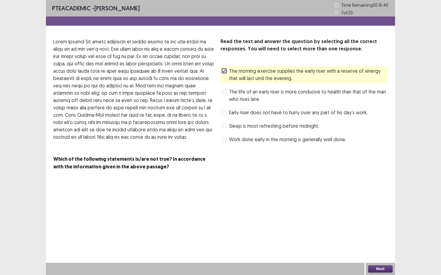
click at [224, 91] on span at bounding box center [224, 91] width 5 height 5
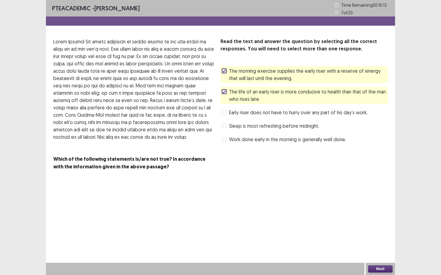
click at [382, 241] on button "Next" at bounding box center [380, 269] width 24 height 7
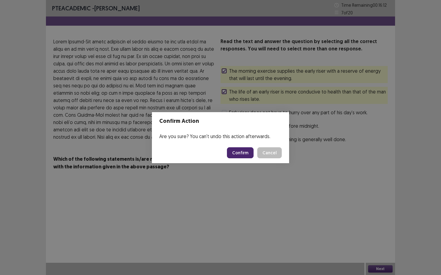
click at [240, 153] on button "Confirm" at bounding box center [240, 152] width 27 height 11
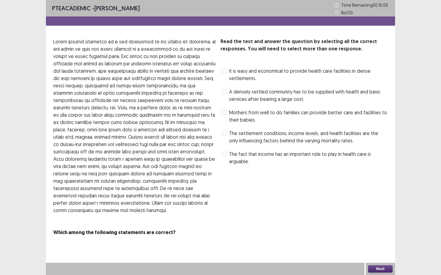
click at [224, 71] on span at bounding box center [224, 71] width 5 height 5
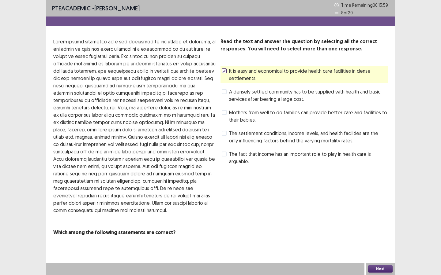
click at [225, 94] on span at bounding box center [224, 91] width 5 height 5
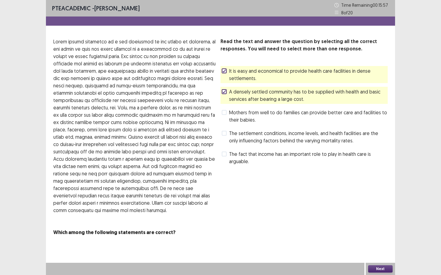
click at [224, 69] on div at bounding box center [224, 71] width 4 height 4
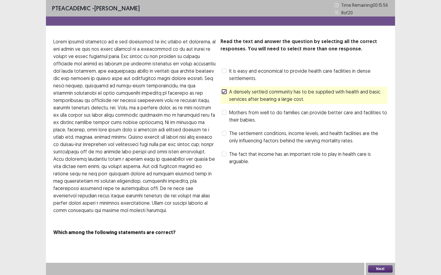
click at [224, 91] on icon at bounding box center [224, 91] width 4 height 3
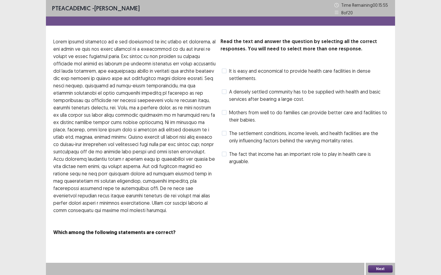
click at [226, 112] on span at bounding box center [224, 112] width 5 height 5
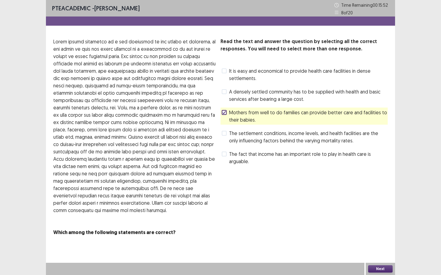
click at [226, 112] on span at bounding box center [224, 112] width 5 height 5
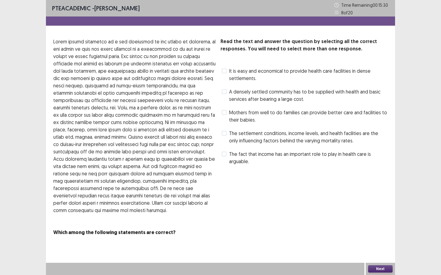
click at [225, 92] on span at bounding box center [224, 91] width 5 height 5
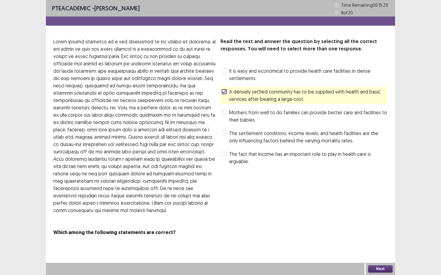
click at [224, 70] on span at bounding box center [224, 71] width 5 height 5
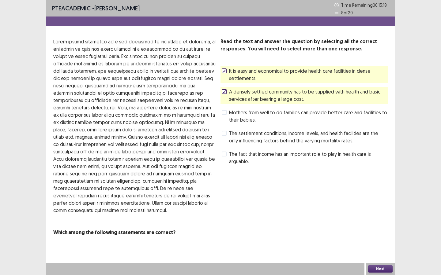
click at [224, 92] on icon at bounding box center [224, 91] width 4 height 3
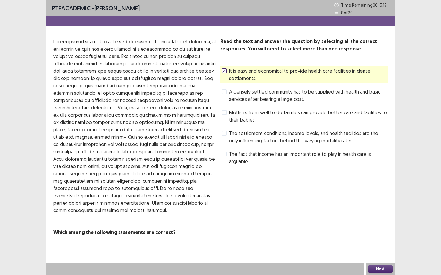
click at [227, 157] on label "The fact that income has an important role to play in health care is arguable." at bounding box center [305, 158] width 166 height 15
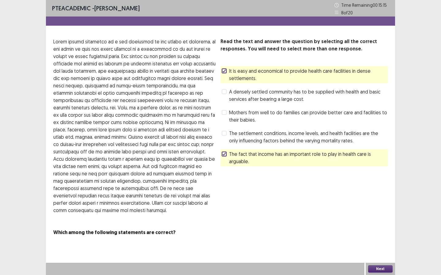
click at [379, 241] on button "Next" at bounding box center [380, 269] width 24 height 7
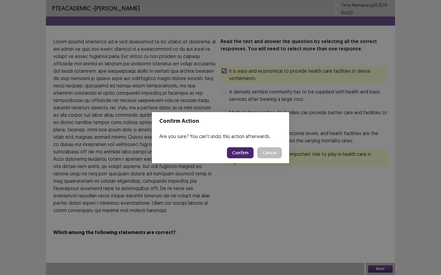
click at [242, 147] on button "Confirm" at bounding box center [240, 152] width 27 height 11
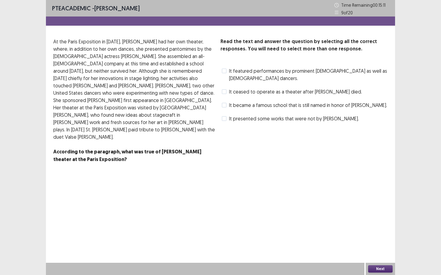
click at [227, 88] on label "It ceased to operate as a theater after Fuller died." at bounding box center [292, 91] width 140 height 7
click at [224, 90] on div at bounding box center [224, 92] width 4 height 4
click at [247, 115] on span "It presented some works that were not by Fuller." at bounding box center [294, 118] width 130 height 7
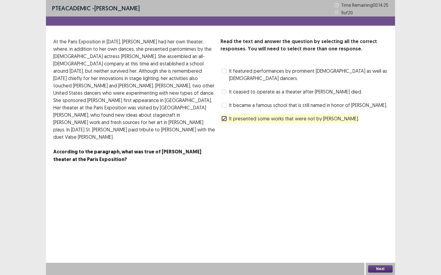
click at [375, 241] on button "Next" at bounding box center [380, 269] width 24 height 7
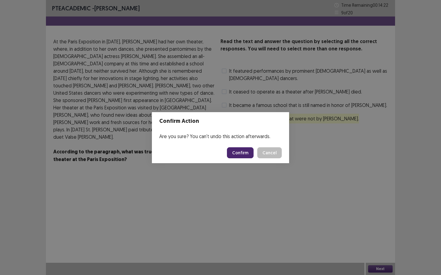
click at [267, 154] on button "Cancel" at bounding box center [269, 152] width 24 height 11
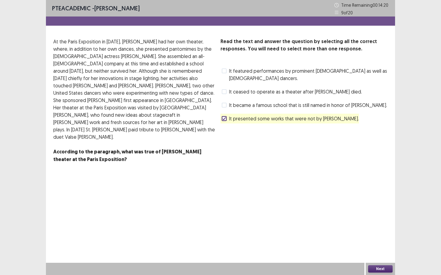
click at [232, 102] on span "It became a famous school that is still named in honor of Fuller." at bounding box center [308, 105] width 158 height 7
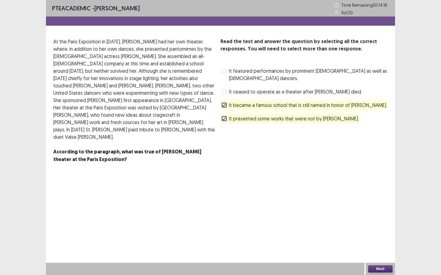
click at [373, 241] on button "Next" at bounding box center [380, 269] width 24 height 7
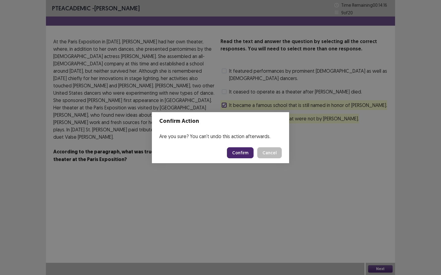
click at [238, 148] on button "Confirm" at bounding box center [240, 152] width 27 height 11
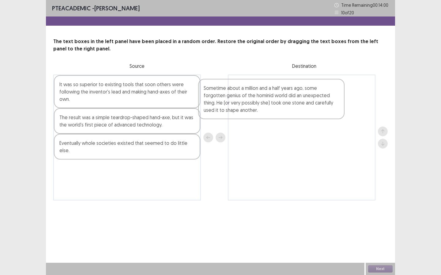
drag, startPoint x: 124, startPoint y: 95, endPoint x: 278, endPoint y: 100, distance: 154.6
click at [278, 100] on div "Sometime about a million and a half years ago, some forgotten genius of the hom…" at bounding box center [220, 138] width 334 height 126
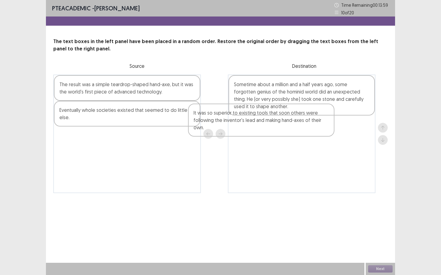
drag, startPoint x: 161, startPoint y: 91, endPoint x: 337, endPoint y: 132, distance: 181.0
click at [337, 132] on div "It was so superior to existing tools that soon others were following the invent…" at bounding box center [220, 134] width 334 height 119
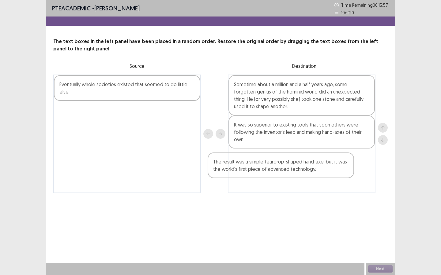
drag, startPoint x: 186, startPoint y: 91, endPoint x: 345, endPoint y: 169, distance: 176.8
click at [345, 169] on div "The result was a simple teardrop-shaped hand-axe, but it was the world's first …" at bounding box center [220, 134] width 334 height 119
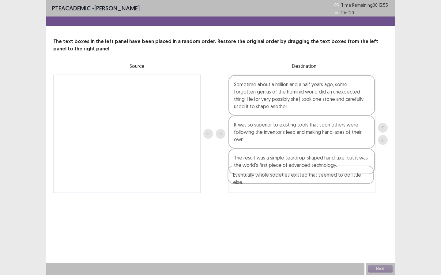
drag, startPoint x: 161, startPoint y: 82, endPoint x: 336, endPoint y: 174, distance: 198.1
click at [336, 174] on div "Eventually whole societies existed that seemed to do little else. Sometime abou…" at bounding box center [220, 134] width 334 height 119
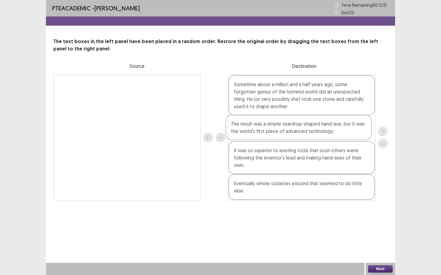
drag, startPoint x: 287, startPoint y: 169, endPoint x: 283, endPoint y: 133, distance: 36.3
click at [283, 133] on div "Sometime about a million and a half years ago, some forgotten genius of the hom…" at bounding box center [301, 138] width 147 height 126
click at [318, 179] on div "Eventually whole societies existed that seemed to do little else." at bounding box center [301, 187] width 146 height 26
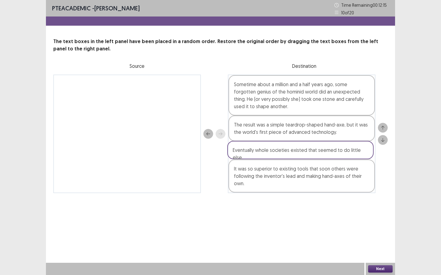
drag, startPoint x: 261, startPoint y: 186, endPoint x: 260, endPoint y: 151, distance: 34.9
click at [260, 151] on div "Sometime about a million and a half years ago, some forgotten genius of the hom…" at bounding box center [301, 134] width 147 height 119
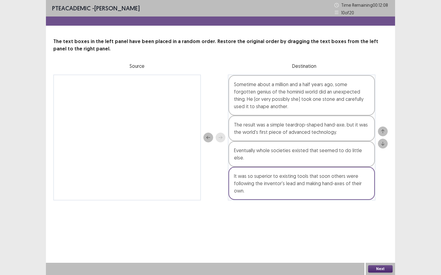
click at [336, 227] on div "PTE academic - Thiago Gonsalez Time Remaining 00 : 12 : 08 10 of 20 The text bo…" at bounding box center [220, 137] width 349 height 275
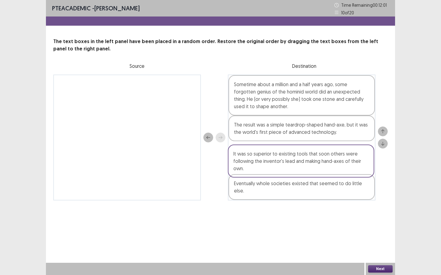
drag, startPoint x: 285, startPoint y: 181, endPoint x: 284, endPoint y: 163, distance: 17.8
click at [284, 163] on div "Sometime about a million and a half years ago, some forgotten genius of the hom…" at bounding box center [301, 138] width 147 height 126
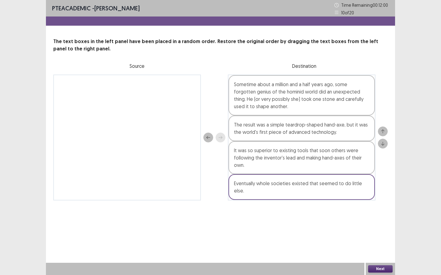
click at [378, 241] on button "Next" at bounding box center [380, 269] width 24 height 7
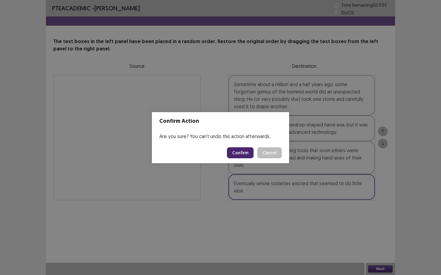
click at [235, 155] on button "Confirm" at bounding box center [240, 152] width 27 height 11
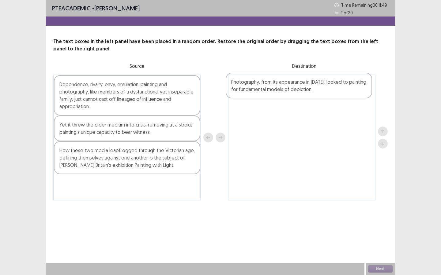
drag, startPoint x: 114, startPoint y: 157, endPoint x: 289, endPoint y: 89, distance: 187.7
click at [289, 89] on div "Dependence, rivalry, envy, emulation: painting and photography, like members of…" at bounding box center [220, 138] width 334 height 126
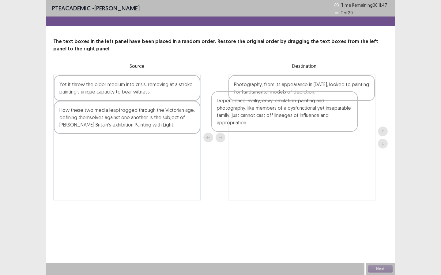
drag, startPoint x: 99, startPoint y: 96, endPoint x: 288, endPoint y: 120, distance: 190.3
click at [288, 120] on div "Dependence, rivalry, envy, emulation: painting and photography, like members of…" at bounding box center [220, 138] width 334 height 126
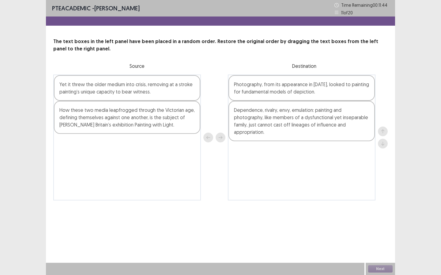
drag, startPoint x: 153, startPoint y: 74, endPoint x: 232, endPoint y: 104, distance: 83.9
click at [232, 104] on div "The text boxes in the left panel have been placed in a random order. Restore th…" at bounding box center [220, 119] width 349 height 163
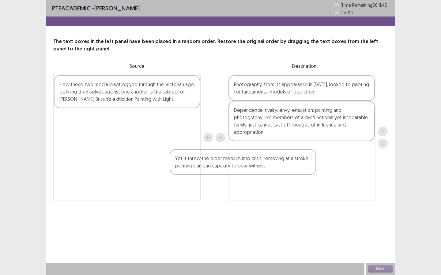
drag, startPoint x: 182, startPoint y: 91, endPoint x: 318, endPoint y: 164, distance: 154.4
click at [318, 164] on div "Yet it threw the older medium into crisis, removing at a stroke painting’s uniq…" at bounding box center [220, 138] width 334 height 126
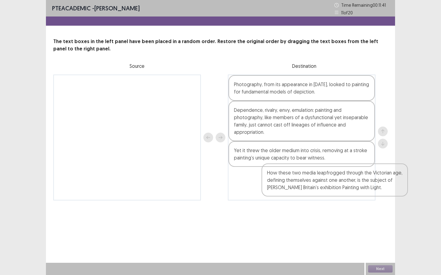
drag, startPoint x: 163, startPoint y: 99, endPoint x: 354, endPoint y: 182, distance: 208.8
click at [354, 182] on div "How these two media leapfrogged through the Victorian age, defining themselves …" at bounding box center [220, 138] width 334 height 126
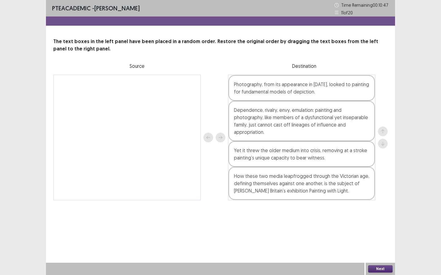
click at [294, 163] on div "Yet it threw the older medium into crisis, removing at a stroke painting’s uniq…" at bounding box center [301, 154] width 146 height 26
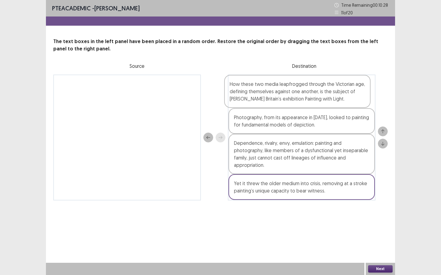
drag, startPoint x: 275, startPoint y: 183, endPoint x: 271, endPoint y: 91, distance: 92.5
click at [271, 91] on div "Photography, from its appearance in 1839, looked to painting for fundamental mo…" at bounding box center [301, 138] width 147 height 126
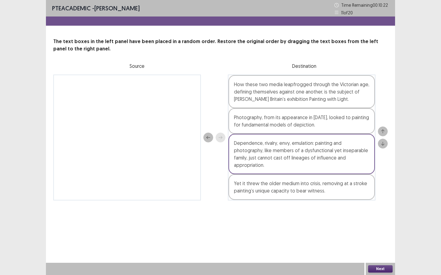
click at [376, 200] on div "How these two media leapfrogged through the Victorian age, defining themselves …" at bounding box center [220, 138] width 334 height 126
click at [375, 241] on button "Next" at bounding box center [380, 269] width 24 height 7
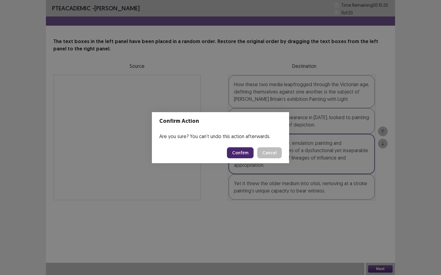
click at [246, 150] on button "Confirm" at bounding box center [240, 152] width 27 height 11
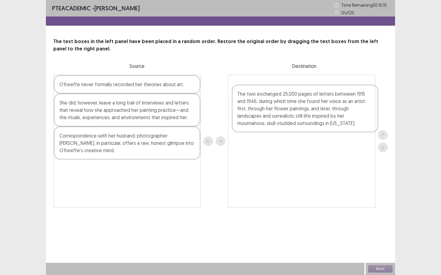
drag, startPoint x: 93, startPoint y: 109, endPoint x: 272, endPoint y: 118, distance: 179.5
click at [273, 118] on div "The two exchanged 25,000 pages of letters between 1915 and 1946, during which t…" at bounding box center [220, 141] width 334 height 133
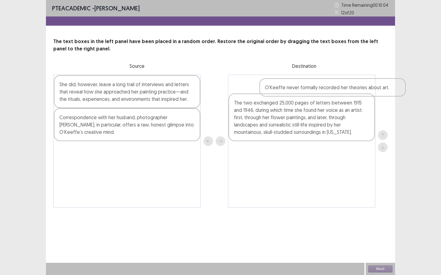
drag, startPoint x: 102, startPoint y: 89, endPoint x: 284, endPoint y: 95, distance: 182.5
click at [284, 95] on div "O’Keeffe never formally recorded her theories about art. She did, however, leav…" at bounding box center [220, 141] width 334 height 133
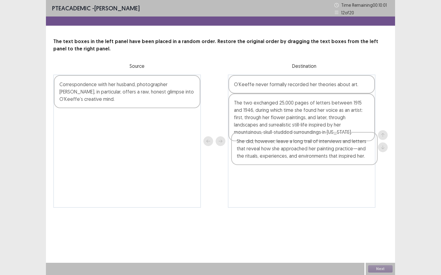
drag, startPoint x: 128, startPoint y: 99, endPoint x: 309, endPoint y: 157, distance: 190.4
click at [309, 157] on div "She did, however, leave a long trail of interviews and letters that reveal how …" at bounding box center [220, 141] width 334 height 133
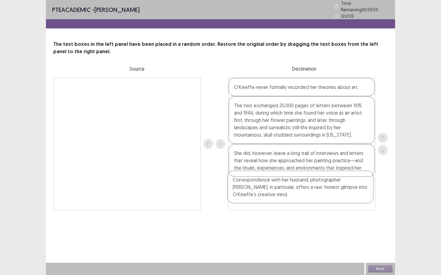
drag, startPoint x: 101, startPoint y: 94, endPoint x: 280, endPoint y: 195, distance: 205.2
click at [280, 195] on div "Correspondence with her husband, photographer Alfred Stieglitz, in particular, …" at bounding box center [220, 143] width 334 height 133
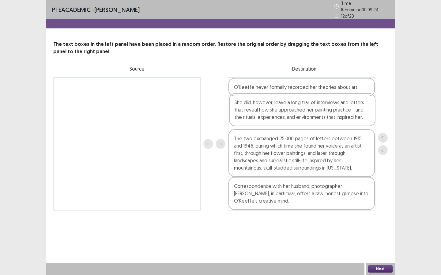
drag, startPoint x: 260, startPoint y: 170, endPoint x: 261, endPoint y: 121, distance: 49.9
click at [261, 121] on div "O’Keeffe never formally recorded her theories about art. The two exchanged 25,0…" at bounding box center [301, 143] width 147 height 133
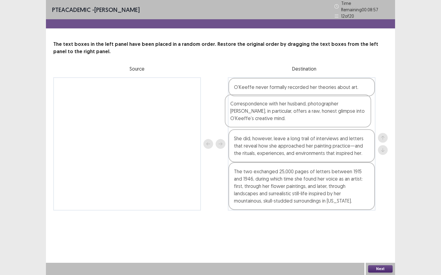
drag, startPoint x: 295, startPoint y: 201, endPoint x: 291, endPoint y: 119, distance: 81.5
click at [291, 119] on div "O’Keeffe never formally recorded her theories about art. She did, however, leav…" at bounding box center [301, 143] width 147 height 133
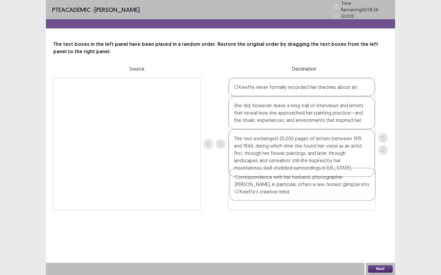
drag, startPoint x: 276, startPoint y: 108, endPoint x: 277, endPoint y: 186, distance: 77.7
click at [277, 186] on div "O’Keeffe never formally recorded her theories about art. Correspondence with he…" at bounding box center [301, 143] width 147 height 133
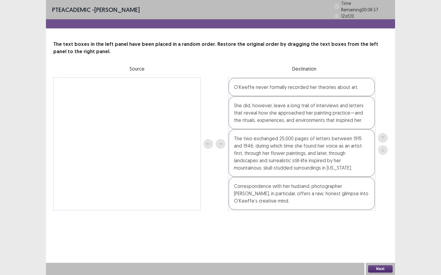
click at [374, 241] on button "Next" at bounding box center [380, 269] width 24 height 7
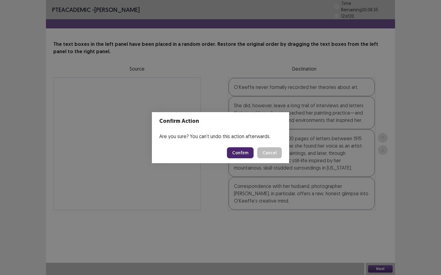
click at [236, 152] on button "Confirm" at bounding box center [240, 152] width 27 height 11
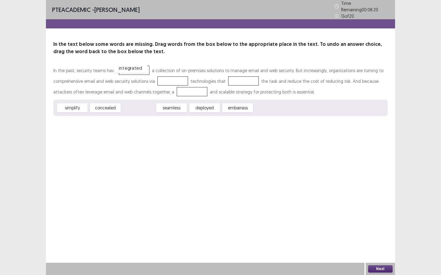
drag, startPoint x: 138, startPoint y: 106, endPoint x: 130, endPoint y: 66, distance: 40.2
drag, startPoint x: 102, startPoint y: 105, endPoint x: 168, endPoint y: 79, distance: 71.4
drag, startPoint x: 123, startPoint y: 69, endPoint x: 166, endPoint y: 81, distance: 44.5
drag, startPoint x: 208, startPoint y: 105, endPoint x: 132, endPoint y: 64, distance: 87.2
drag, startPoint x: 80, startPoint y: 104, endPoint x: 95, endPoint y: 103, distance: 15.0
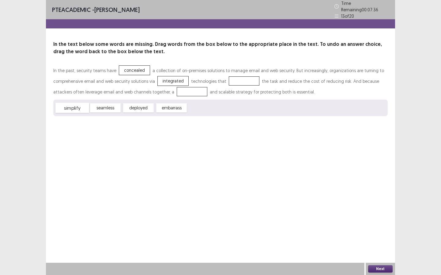
click at [83, 104] on span "simplify" at bounding box center [72, 108] width 34 height 10
drag, startPoint x: 95, startPoint y: 103, endPoint x: 74, endPoint y: 107, distance: 22.1
click at [74, 107] on span "simplify" at bounding box center [72, 107] width 31 height 9
drag, startPoint x: 74, startPoint y: 107, endPoint x: 241, endPoint y: 82, distance: 169.0
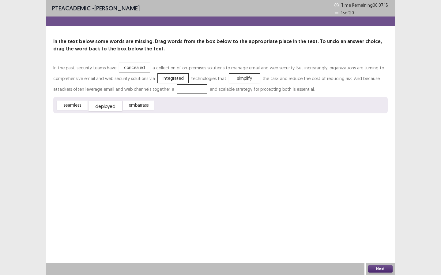
click at [99, 106] on span "deployed" at bounding box center [105, 106] width 34 height 10
drag, startPoint x: 71, startPoint y: 108, endPoint x: 189, endPoint y: 92, distance: 119.4
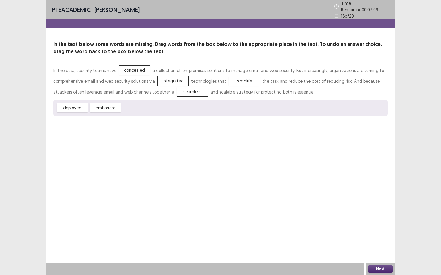
click at [371, 241] on button "Next" at bounding box center [380, 269] width 24 height 7
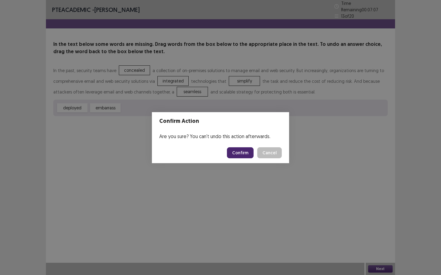
click at [239, 152] on button "Confirm" at bounding box center [240, 152] width 27 height 11
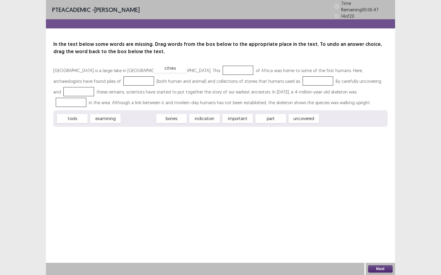
drag, startPoint x: 134, startPoint y: 116, endPoint x: 166, endPoint y: 66, distance: 59.2
drag, startPoint x: 166, startPoint y: 66, endPoint x: 143, endPoint y: 116, distance: 54.9
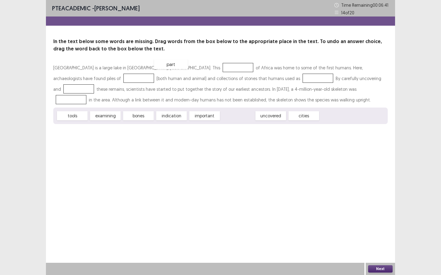
drag, startPoint x: 241, startPoint y: 116, endPoint x: 174, endPoint y: 64, distance: 85.9
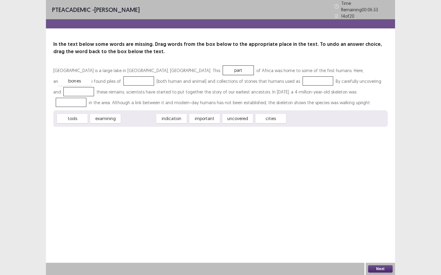
drag, startPoint x: 146, startPoint y: 118, endPoint x: 81, endPoint y: 80, distance: 74.8
drag, startPoint x: 81, startPoint y: 117, endPoint x: 254, endPoint y: 76, distance: 177.3
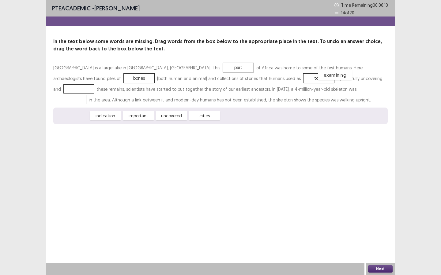
drag, startPoint x: 82, startPoint y: 116, endPoint x: 343, endPoint y: 77, distance: 264.6
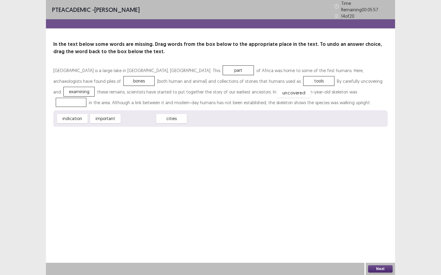
drag, startPoint x: 140, startPoint y: 115, endPoint x: 293, endPoint y: 89, distance: 156.1
click at [380, 241] on button "Next" at bounding box center [380, 269] width 24 height 7
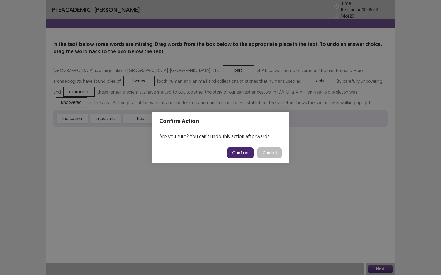
click at [237, 159] on footer "Confirm Cancel" at bounding box center [220, 153] width 137 height 21
click at [244, 148] on button "Confirm" at bounding box center [240, 152] width 27 height 11
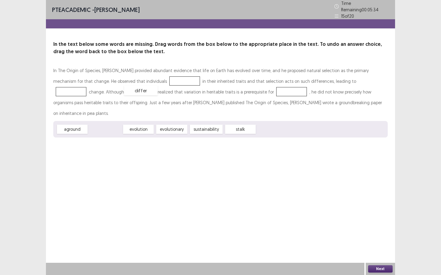
drag, startPoint x: 106, startPoint y: 116, endPoint x: 142, endPoint y: 77, distance: 53.3
drag, startPoint x: 131, startPoint y: 119, endPoint x: 315, endPoint y: 80, distance: 187.6
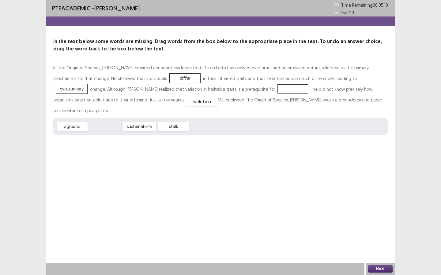
drag, startPoint x: 104, startPoint y: 118, endPoint x: 199, endPoint y: 92, distance: 98.1
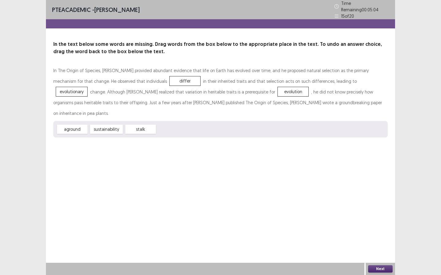
click at [380, 241] on button "Next" at bounding box center [380, 269] width 24 height 7
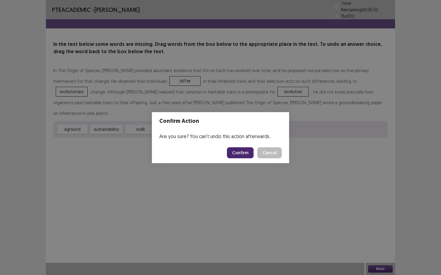
click at [242, 153] on button "Confirm" at bounding box center [240, 152] width 27 height 11
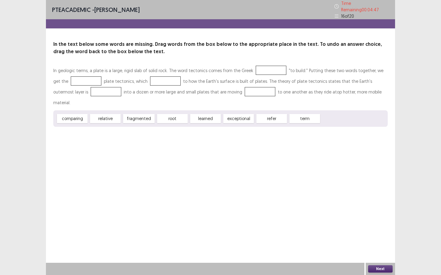
drag, startPoint x: 298, startPoint y: 100, endPoint x: 295, endPoint y: 96, distance: 5.0
click at [295, 96] on div "In geologic terms, a plate is a large, rigid slab of solid rock. The word tecto…" at bounding box center [220, 96] width 334 height 62
drag, startPoint x: 296, startPoint y: 105, endPoint x: 258, endPoint y: 66, distance: 53.7
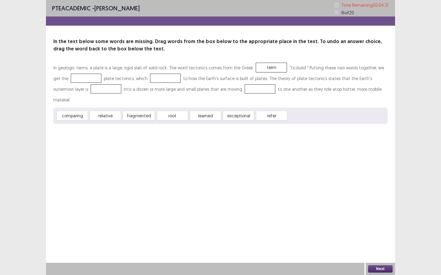
drag, startPoint x: 260, startPoint y: 110, endPoint x: 245, endPoint y: 103, distance: 16.0
click at [245, 108] on div "comparing relative fragmented root learned exceptional refer" at bounding box center [220, 116] width 334 height 17
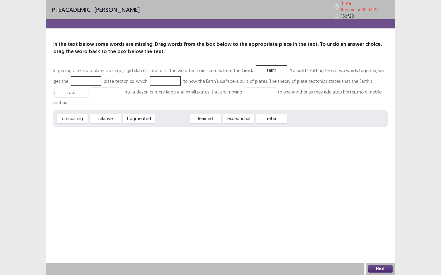
drag, startPoint x: 174, startPoint y: 106, endPoint x: 73, endPoint y: 80, distance: 104.1
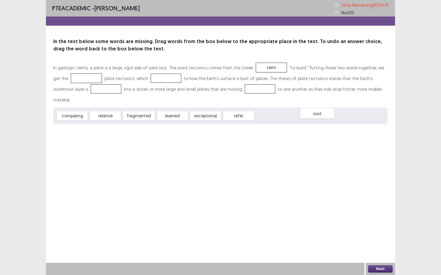
drag, startPoint x: 71, startPoint y: 78, endPoint x: 289, endPoint y: 109, distance: 220.4
drag, startPoint x: 236, startPoint y: 105, endPoint x: 146, endPoint y: 79, distance: 93.5
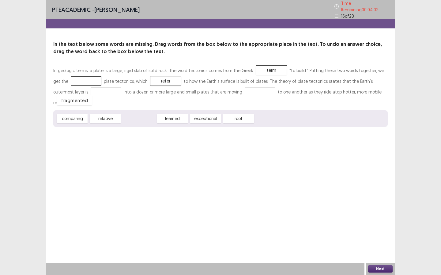
drag, startPoint x: 143, startPoint y: 106, endPoint x: 79, endPoint y: 88, distance: 66.5
click at [76, 114] on span "comparing" at bounding box center [72, 119] width 34 height 10
drag, startPoint x: 101, startPoint y: 104, endPoint x: 214, endPoint y: 86, distance: 114.6
drag, startPoint x: 175, startPoint y: 105, endPoint x: 76, endPoint y: 80, distance: 102.1
click at [371, 241] on button "Next" at bounding box center [380, 269] width 24 height 7
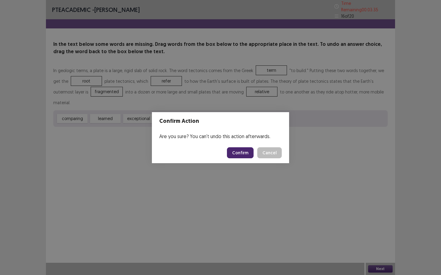
click at [247, 155] on button "Confirm" at bounding box center [240, 152] width 27 height 11
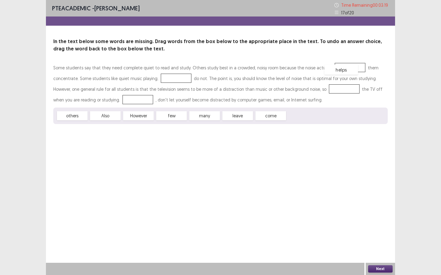
drag, startPoint x: 307, startPoint y: 117, endPoint x: 339, endPoint y: 71, distance: 56.5
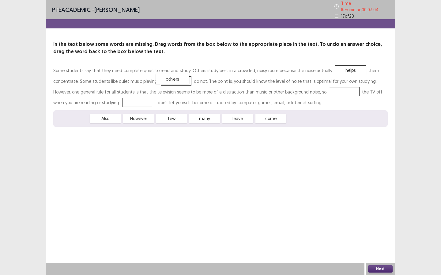
drag, startPoint x: 72, startPoint y: 115, endPoint x: 170, endPoint y: 77, distance: 105.6
drag, startPoint x: 195, startPoint y: 116, endPoint x: 307, endPoint y: 90, distance: 115.4
drag, startPoint x: 105, startPoint y: 115, endPoint x: 106, endPoint y: 95, distance: 19.4
drag, startPoint x: 111, startPoint y: 99, endPoint x: 205, endPoint y: 114, distance: 95.5
drag, startPoint x: 83, startPoint y: 118, endPoint x: 116, endPoint y: 99, distance: 38.5
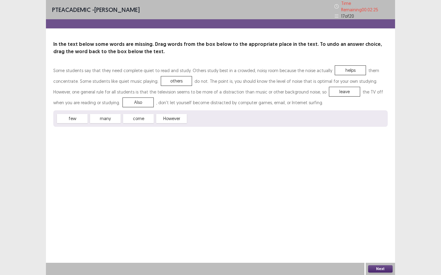
click at [123, 99] on span "Also" at bounding box center [138, 102] width 31 height 9
click at [371, 241] on button "Next" at bounding box center [380, 269] width 24 height 7
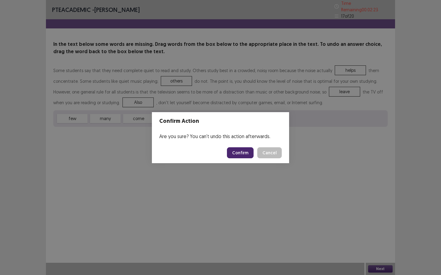
click at [238, 155] on button "Confirm" at bounding box center [240, 152] width 27 height 11
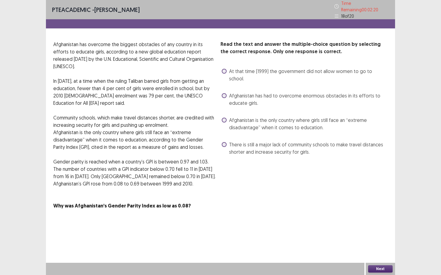
click at [224, 69] on span at bounding box center [224, 71] width 5 height 5
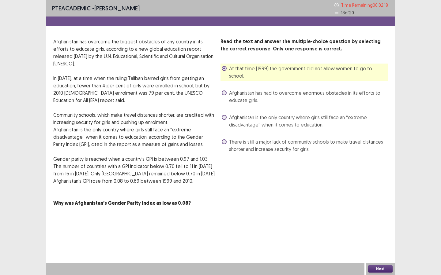
click at [387, 241] on button "Next" at bounding box center [380, 269] width 24 height 7
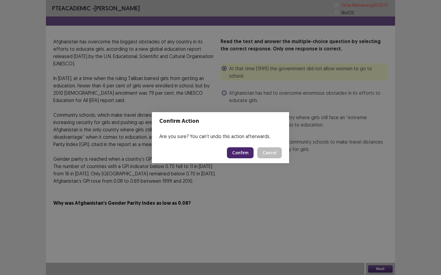
click at [234, 149] on button "Confirm" at bounding box center [240, 152] width 27 height 11
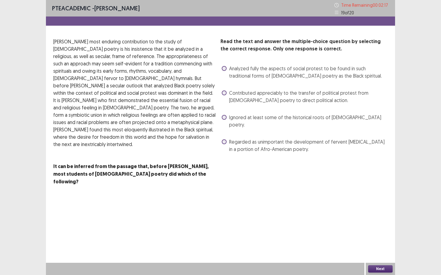
click at [224, 93] on span at bounding box center [224, 93] width 5 height 5
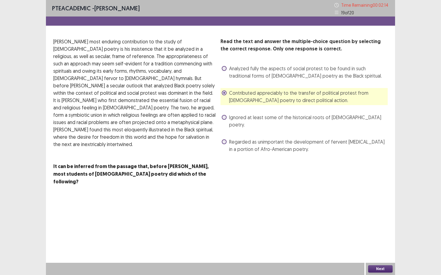
click at [372, 241] on button "Next" at bounding box center [380, 269] width 24 height 7
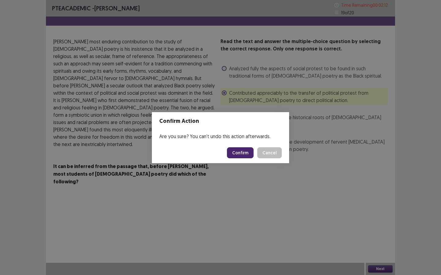
click at [245, 155] on button "Confirm" at bounding box center [240, 152] width 27 height 11
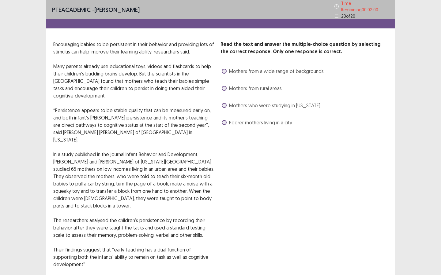
click at [224, 69] on span at bounding box center [224, 71] width 5 height 5
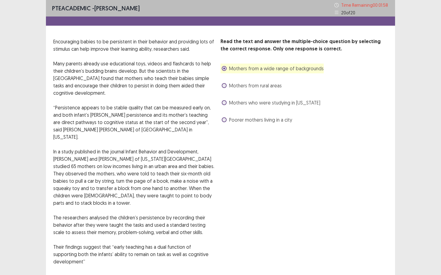
scroll to position [24, 0]
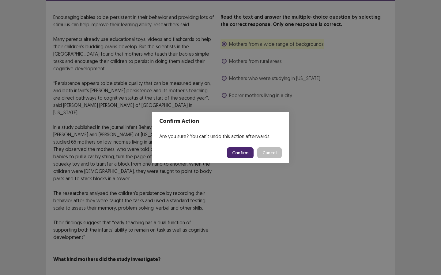
click at [240, 152] on button "Confirm" at bounding box center [240, 152] width 27 height 11
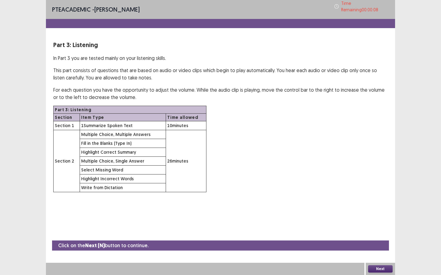
click at [385, 241] on button "Next" at bounding box center [380, 269] width 24 height 7
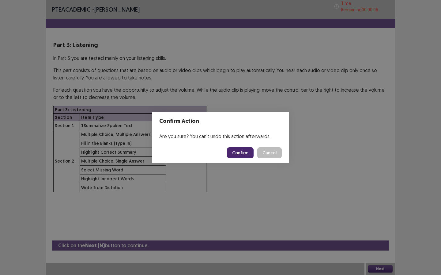
click at [243, 155] on button "Confirm" at bounding box center [240, 152] width 27 height 11
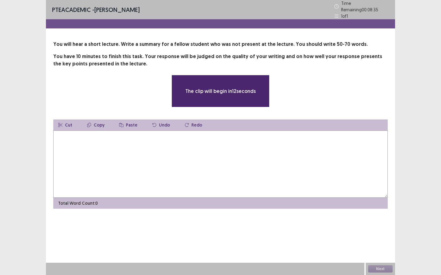
click at [241, 166] on textarea at bounding box center [220, 164] width 334 height 67
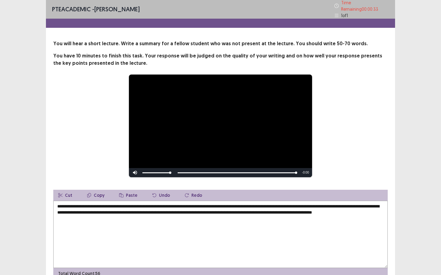
scroll to position [29, 0]
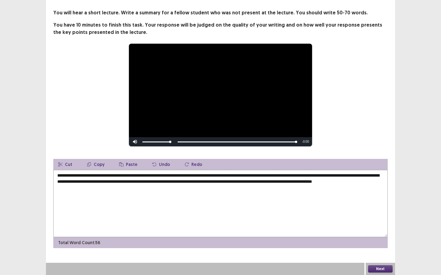
type textarea "**********"
click at [372, 241] on button "Next" at bounding box center [380, 269] width 24 height 7
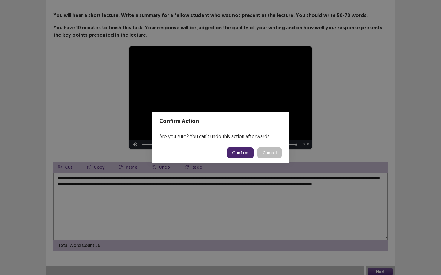
click at [247, 154] on button "Confirm" at bounding box center [240, 152] width 27 height 11
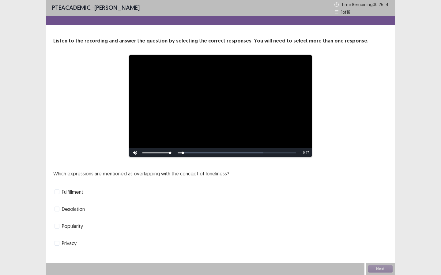
scroll to position [1, 0]
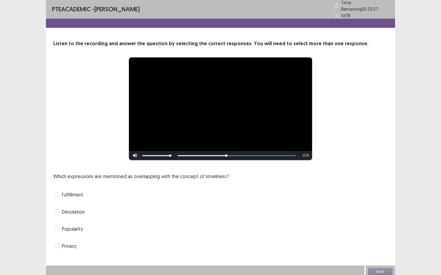
click at [58, 241] on span at bounding box center [56, 246] width 5 height 5
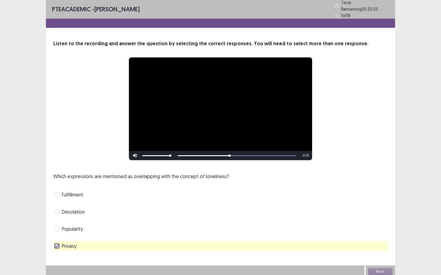
click at [62, 208] on span "Desolation" at bounding box center [73, 211] width 23 height 7
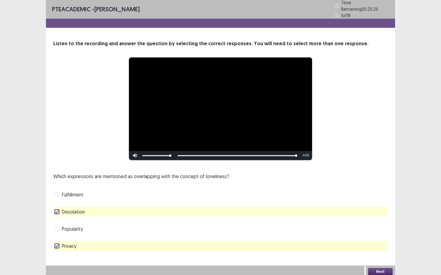
click at [372, 241] on button "Next" at bounding box center [380, 271] width 24 height 7
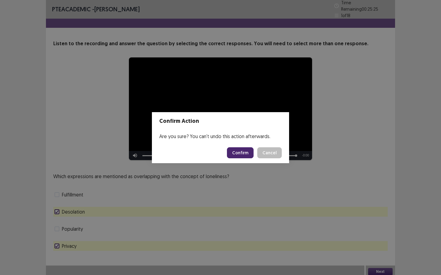
click at [250, 151] on button "Confirm" at bounding box center [240, 152] width 27 height 11
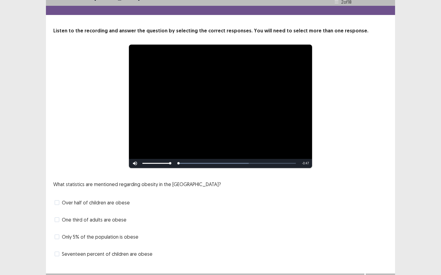
scroll to position [21, 0]
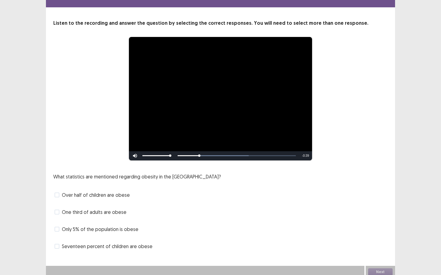
click at [62, 192] on span "Over half of children are obese" at bounding box center [96, 195] width 68 height 7
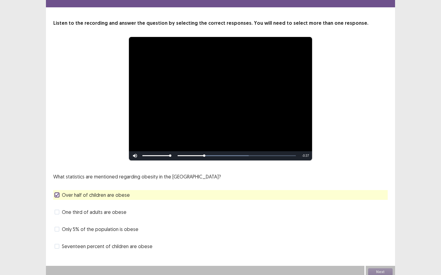
click at [74, 209] on span "One third of adults are obese" at bounding box center [94, 212] width 65 height 7
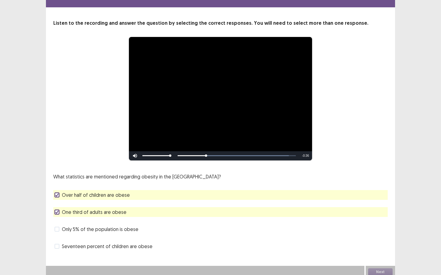
click at [73, 194] on span "Over half of children are obese" at bounding box center [96, 195] width 68 height 7
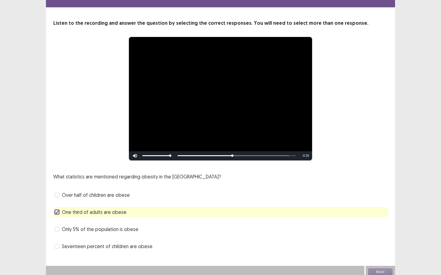
click at [84, 241] on span "Seventeen percent of children are obese" at bounding box center [107, 246] width 91 height 7
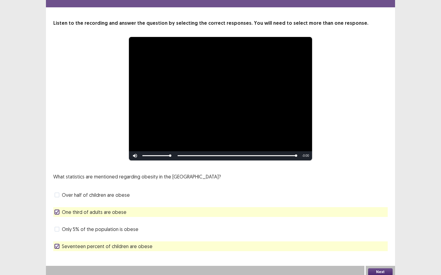
click at [372, 269] on button "Next" at bounding box center [380, 272] width 24 height 7
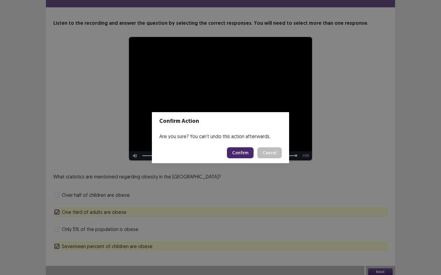
click at [239, 153] on button "Confirm" at bounding box center [240, 152] width 27 height 11
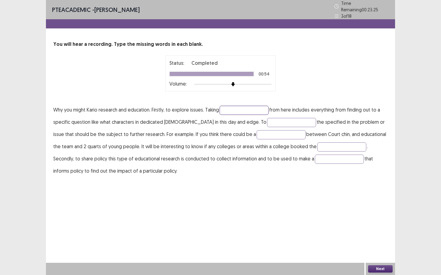
click at [235, 111] on input "text" at bounding box center [243, 110] width 49 height 9
type input "********"
click at [268, 124] on input "text" at bounding box center [291, 122] width 49 height 9
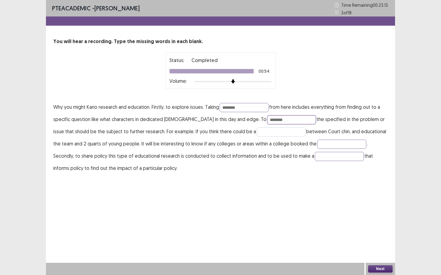
type input "********"
click at [256, 134] on input "text" at bounding box center [280, 132] width 49 height 9
type input "*"
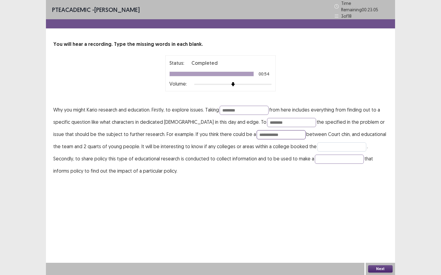
type input "**********"
click at [317, 145] on input "text" at bounding box center [341, 147] width 49 height 9
type input "*****"
click at [315, 159] on input "text" at bounding box center [339, 159] width 49 height 9
type input "********"
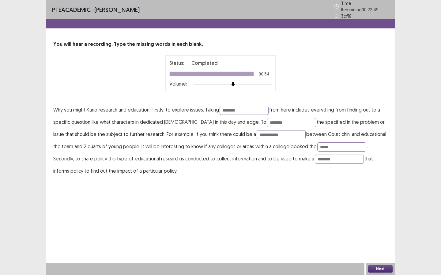
click at [377, 268] on button "Next" at bounding box center [380, 269] width 24 height 7
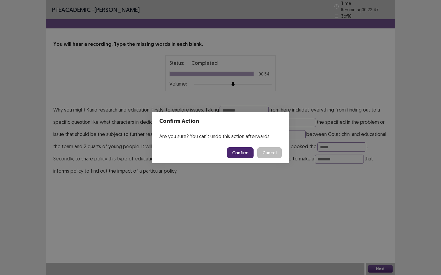
click at [233, 150] on button "Confirm" at bounding box center [240, 152] width 27 height 11
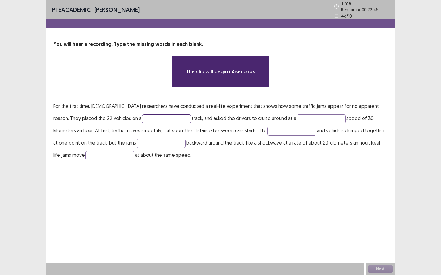
click at [142, 114] on input "text" at bounding box center [166, 118] width 49 height 9
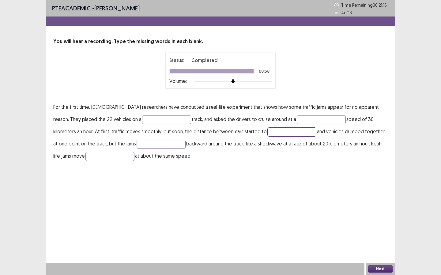
click at [267, 129] on input "text" at bounding box center [291, 132] width 49 height 9
type input "*******"
click at [136, 146] on input "text" at bounding box center [160, 144] width 49 height 9
type input "******"
click at [85, 156] on input "text" at bounding box center [109, 156] width 49 height 9
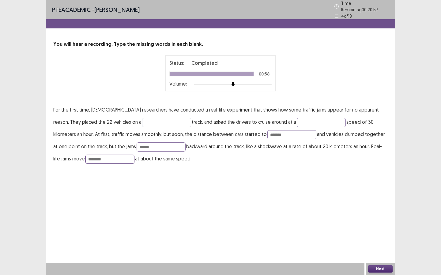
type input "********"
click at [142, 119] on input "text" at bounding box center [166, 122] width 49 height 9
type input "******"
click at [297, 120] on input "text" at bounding box center [321, 122] width 49 height 9
type input "*******"
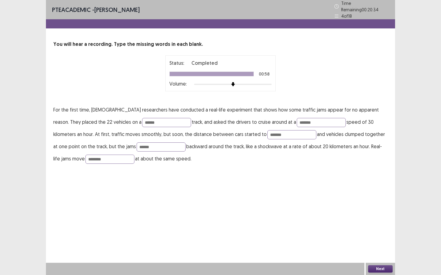
click at [373, 268] on button "Next" at bounding box center [380, 269] width 24 height 7
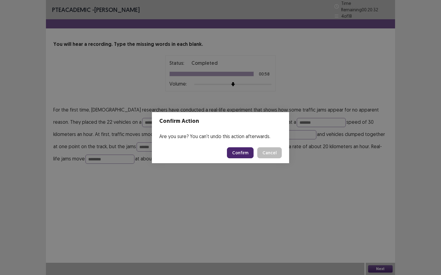
click at [234, 154] on button "Confirm" at bounding box center [240, 152] width 27 height 11
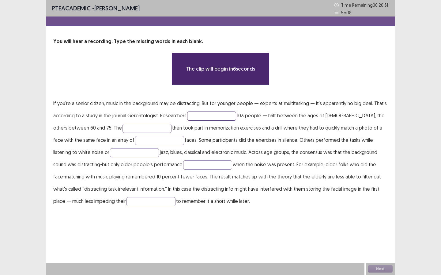
click at [195, 116] on input "text" at bounding box center [211, 116] width 49 height 9
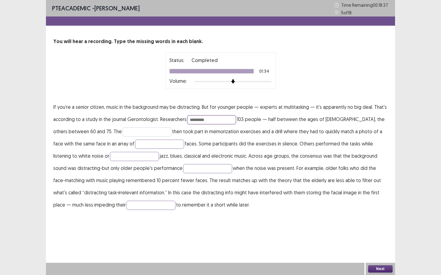
type input "*********"
click at [133, 132] on input "text" at bounding box center [146, 132] width 49 height 9
type input "**********"
click at [136, 146] on input "text" at bounding box center [159, 144] width 49 height 9
type input "**********"
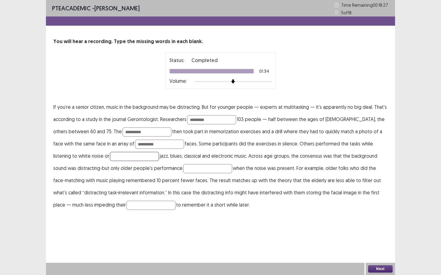
click at [110, 158] on input "text" at bounding box center [134, 156] width 49 height 9
type input "**********"
click at [184, 169] on input "text" at bounding box center [207, 168] width 49 height 9
type input "******"
click at [126, 202] on input "text" at bounding box center [150, 205] width 49 height 9
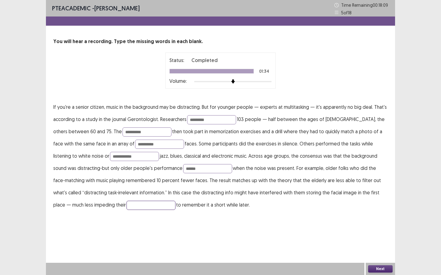
click at [126, 202] on input "text" at bounding box center [150, 205] width 49 height 9
type input "*******"
click at [375, 267] on button "Next" at bounding box center [380, 269] width 24 height 7
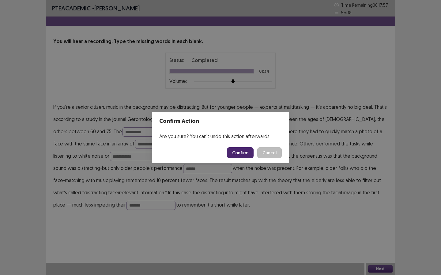
click at [237, 156] on button "Confirm" at bounding box center [240, 152] width 27 height 11
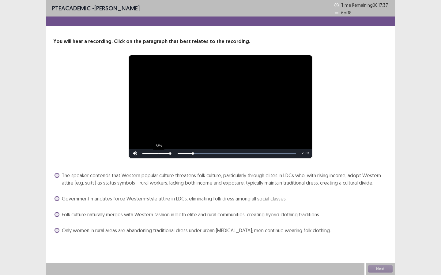
click at [158, 154] on div "58%" at bounding box center [156, 153] width 31 height 9
click at [159, 153] on div "58%" at bounding box center [156, 153] width 31 height 9
click at [156, 152] on div "48%" at bounding box center [156, 153] width 31 height 9
click at [153, 152] on div "38%" at bounding box center [156, 153] width 31 height 9
click at [104, 182] on span "The speaker contends that Western popular culture threatens folk culture, parti…" at bounding box center [225, 179] width 326 height 15
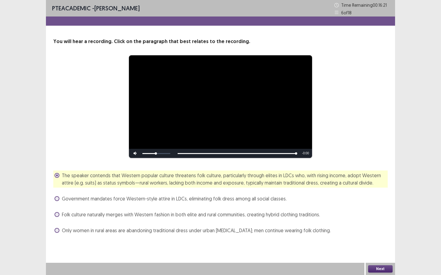
click at [368, 269] on button "Next" at bounding box center [380, 269] width 24 height 7
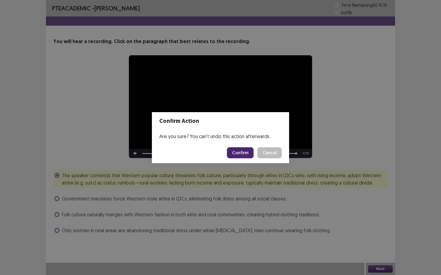
click at [240, 153] on button "Confirm" at bounding box center [240, 152] width 27 height 11
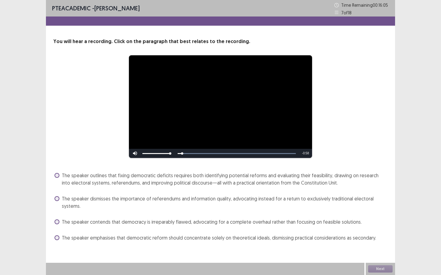
click at [150, 180] on span "The speaker outlines that fixing democratic deficits requires both identifying …" at bounding box center [225, 179] width 326 height 15
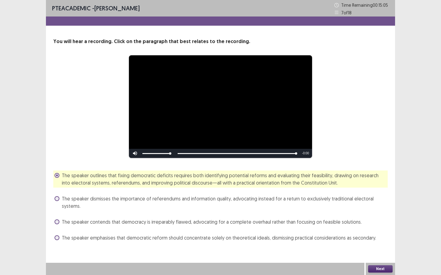
click at [375, 267] on button "Next" at bounding box center [380, 269] width 24 height 7
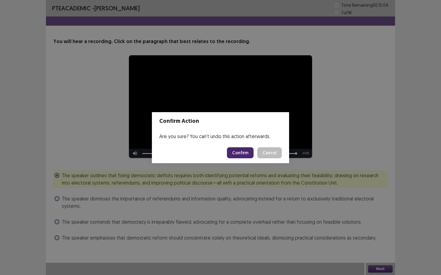
click at [242, 155] on button "Confirm" at bounding box center [240, 152] width 27 height 11
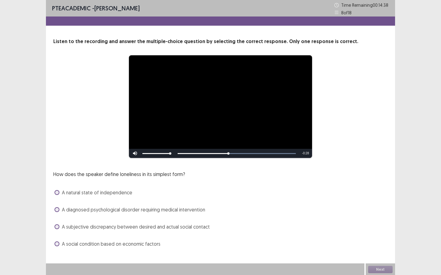
click at [85, 192] on span "A natural state of independence" at bounding box center [97, 192] width 70 height 7
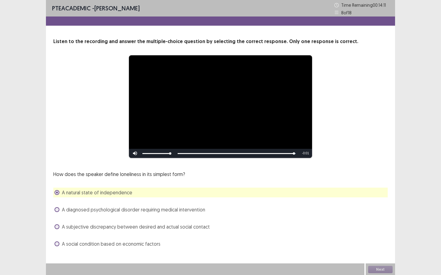
click at [80, 224] on span "A subjective discrepancy between desired and actual social contact" at bounding box center [136, 226] width 148 height 7
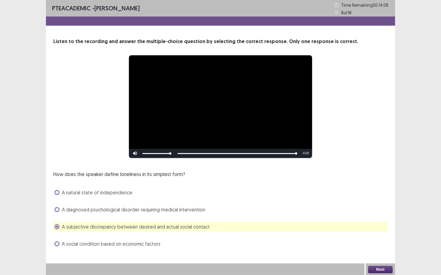
click at [372, 270] on button "Next" at bounding box center [380, 269] width 24 height 7
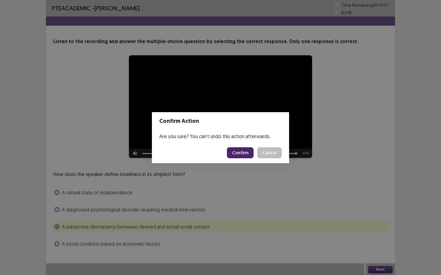
click at [246, 152] on button "Confirm" at bounding box center [240, 152] width 27 height 11
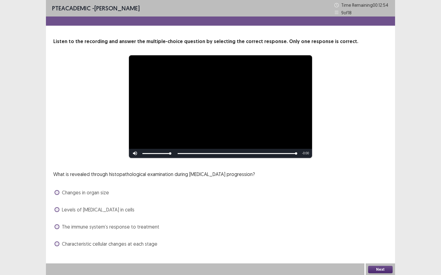
click at [114, 246] on span "Characteristic cellular changes at each stage" at bounding box center [109, 244] width 95 height 7
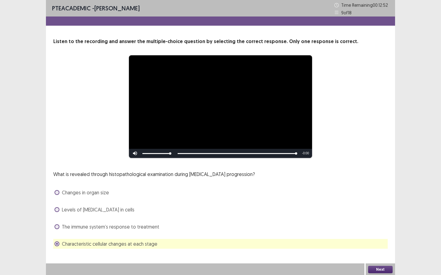
click at [379, 270] on button "Next" at bounding box center [380, 269] width 24 height 7
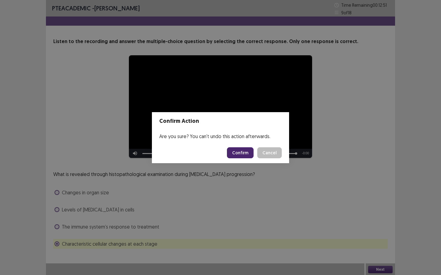
click at [240, 156] on button "Confirm" at bounding box center [240, 152] width 27 height 11
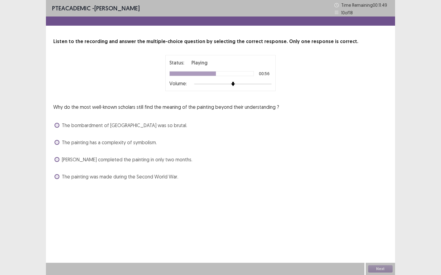
drag, startPoint x: 140, startPoint y: 126, endPoint x: 143, endPoint y: 128, distance: 3.7
click at [140, 126] on span "The bombardment of [GEOGRAPHIC_DATA] was so brutal." at bounding box center [124, 125] width 125 height 7
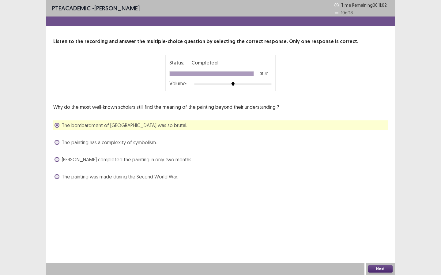
click at [382, 272] on button "Next" at bounding box center [380, 269] width 24 height 7
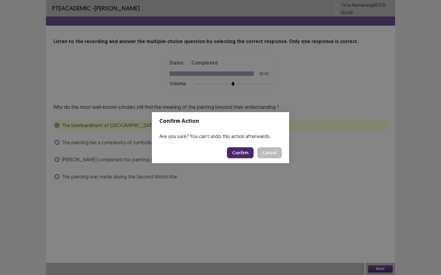
click at [245, 154] on button "Confirm" at bounding box center [240, 152] width 27 height 11
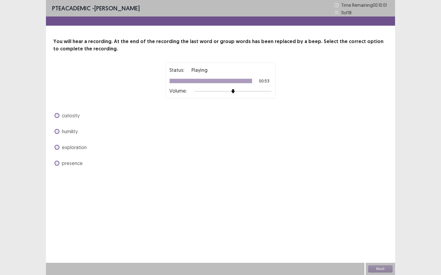
click at [59, 130] on label "humility" at bounding box center [65, 131] width 23 height 7
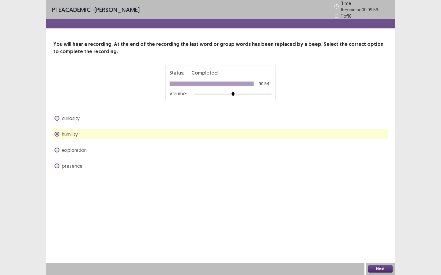
click at [375, 269] on button "Next" at bounding box center [380, 269] width 24 height 7
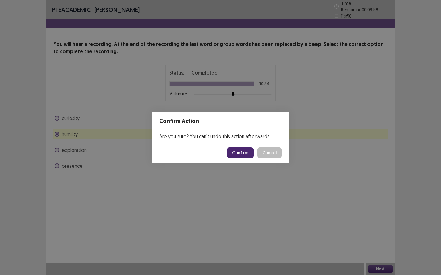
click at [243, 153] on button "Confirm" at bounding box center [240, 152] width 27 height 11
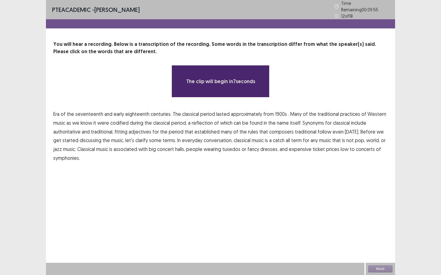
click at [4, 116] on div "**********" at bounding box center [220, 137] width 441 height 275
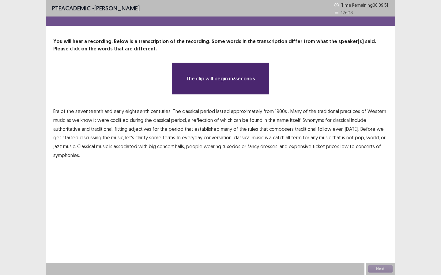
click at [57, 112] on span "Era" at bounding box center [56, 111] width 6 height 7
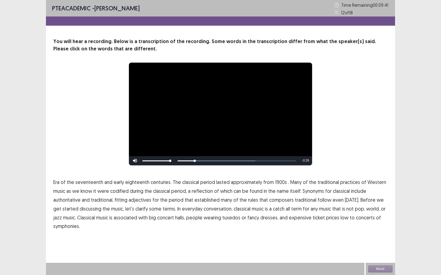
click at [278, 183] on span "1900s" at bounding box center [281, 182] width 12 height 7
click at [297, 200] on span "traditional" at bounding box center [305, 199] width 21 height 7
click at [80, 209] on span "discussing" at bounding box center [91, 208] width 22 height 7
click at [84, 209] on span "discussing" at bounding box center [91, 208] width 22 height 7
click at [80, 210] on span "discussing" at bounding box center [91, 208] width 22 height 7
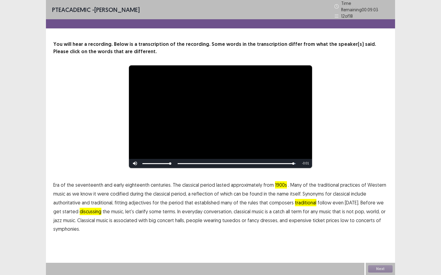
click at [340, 218] on span "low" at bounding box center [344, 220] width 8 height 7
click at [376, 269] on button "Next" at bounding box center [380, 269] width 24 height 7
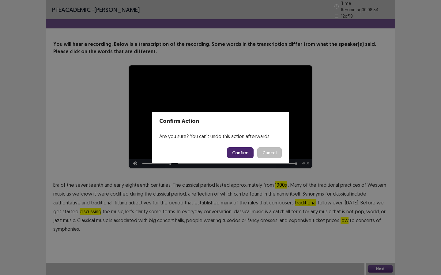
click at [248, 155] on button "Confirm" at bounding box center [240, 152] width 27 height 11
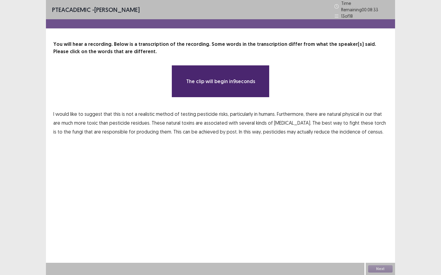
click at [73, 115] on p "I would like to suggest that this is not a realistic method of testing pesticid…" at bounding box center [220, 123] width 334 height 26
drag, startPoint x: 77, startPoint y: 113, endPoint x: 80, endPoint y: 112, distance: 3.4
click at [77, 113] on span "like" at bounding box center [73, 113] width 7 height 7
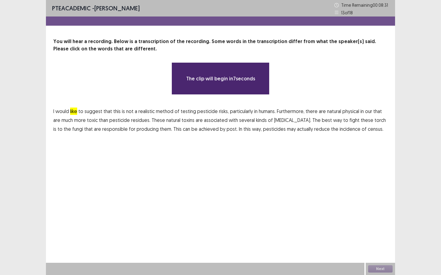
click at [87, 117] on span "toxic" at bounding box center [92, 120] width 11 height 7
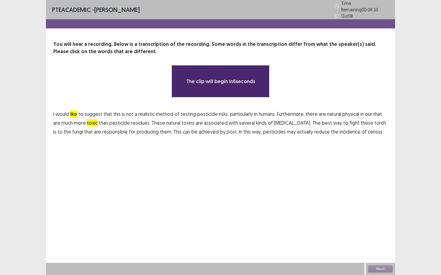
drag, startPoint x: 82, startPoint y: 119, endPoint x: 79, endPoint y: 114, distance: 5.3
click at [87, 119] on span "toxic" at bounding box center [92, 122] width 11 height 7
click at [75, 112] on span "like" at bounding box center [73, 113] width 7 height 7
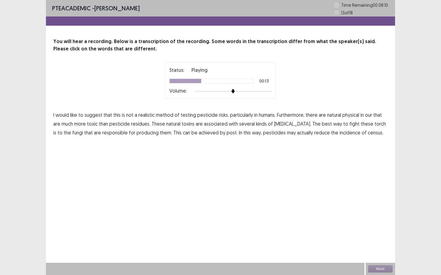
click at [343, 114] on span "physical" at bounding box center [350, 114] width 17 height 7
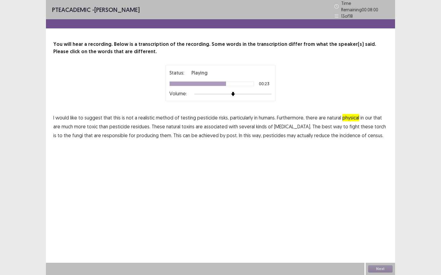
click at [374, 125] on span "torch" at bounding box center [379, 126] width 11 height 7
click at [226, 133] on span "post." at bounding box center [231, 135] width 11 height 7
click at [368, 134] on span "census." at bounding box center [376, 135] width 16 height 7
click at [374, 270] on button "Next" at bounding box center [380, 269] width 24 height 7
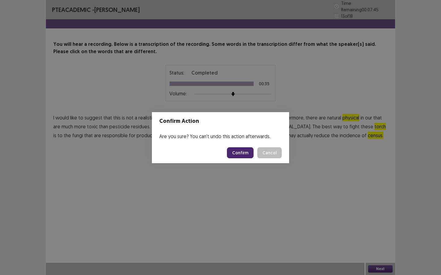
click at [235, 153] on button "Confirm" at bounding box center [240, 152] width 27 height 11
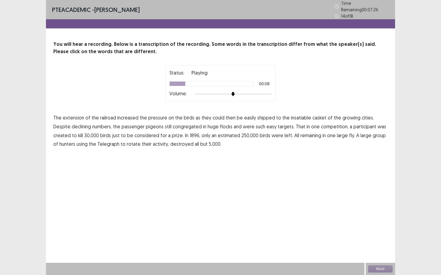
click at [312, 115] on span "casket" at bounding box center [319, 117] width 14 height 7
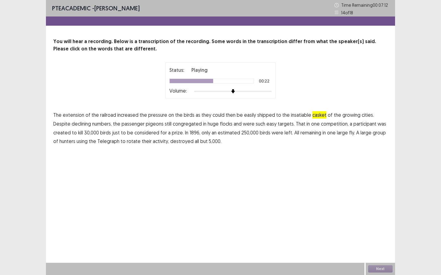
click at [71, 129] on span "created" at bounding box center [61, 132] width 17 height 7
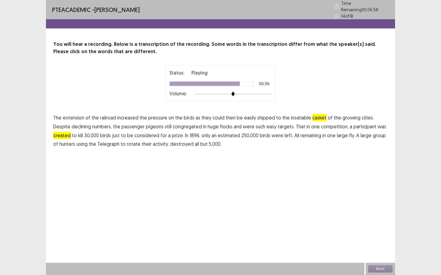
click at [349, 133] on span "fly." at bounding box center [352, 135] width 6 height 7
click at [127, 143] on span "rotate" at bounding box center [134, 143] width 14 height 7
click at [378, 268] on button "Next" at bounding box center [380, 269] width 24 height 7
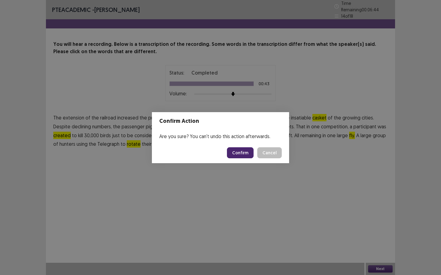
click at [237, 152] on button "Confirm" at bounding box center [240, 152] width 27 height 11
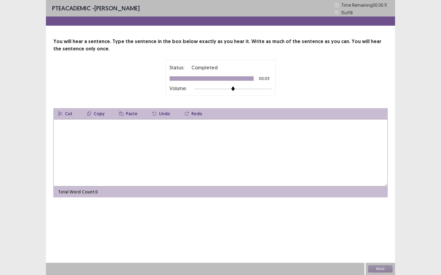
click at [222, 132] on textarea at bounding box center [220, 152] width 334 height 67
type textarea "**********"
click at [376, 267] on button "Next" at bounding box center [380, 269] width 24 height 7
